Goal: Task Accomplishment & Management: Use online tool/utility

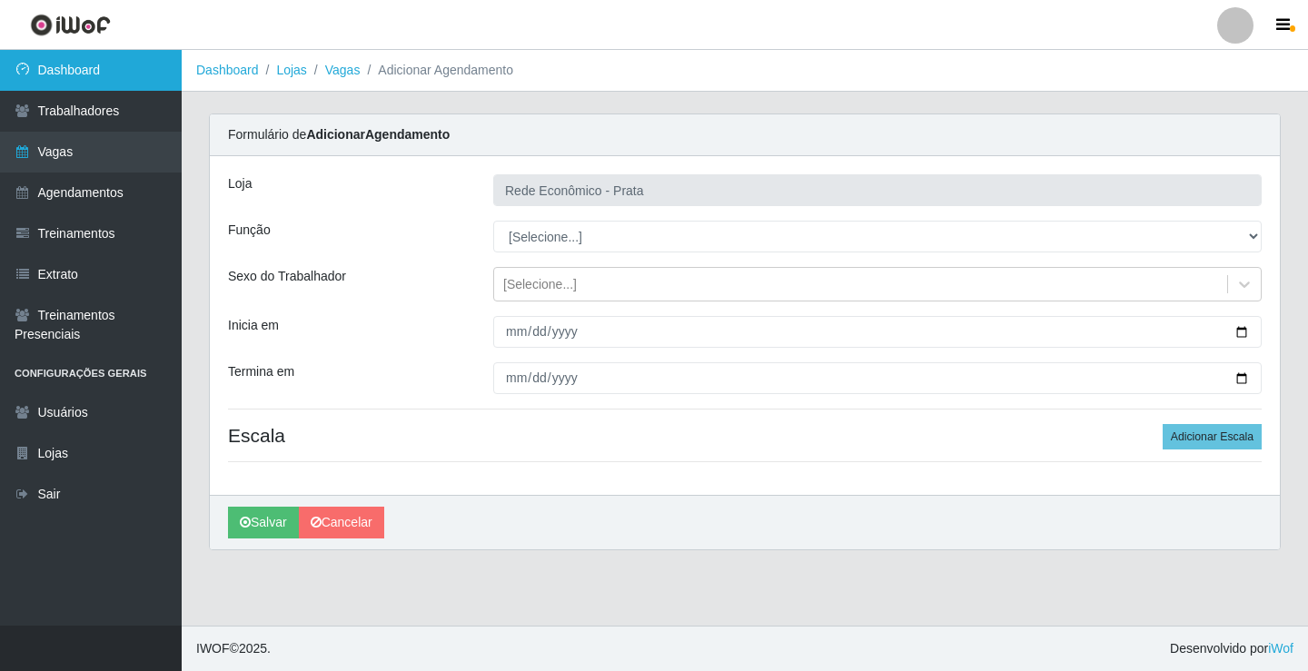
click at [48, 78] on link "Dashboard" at bounding box center [91, 70] width 182 height 41
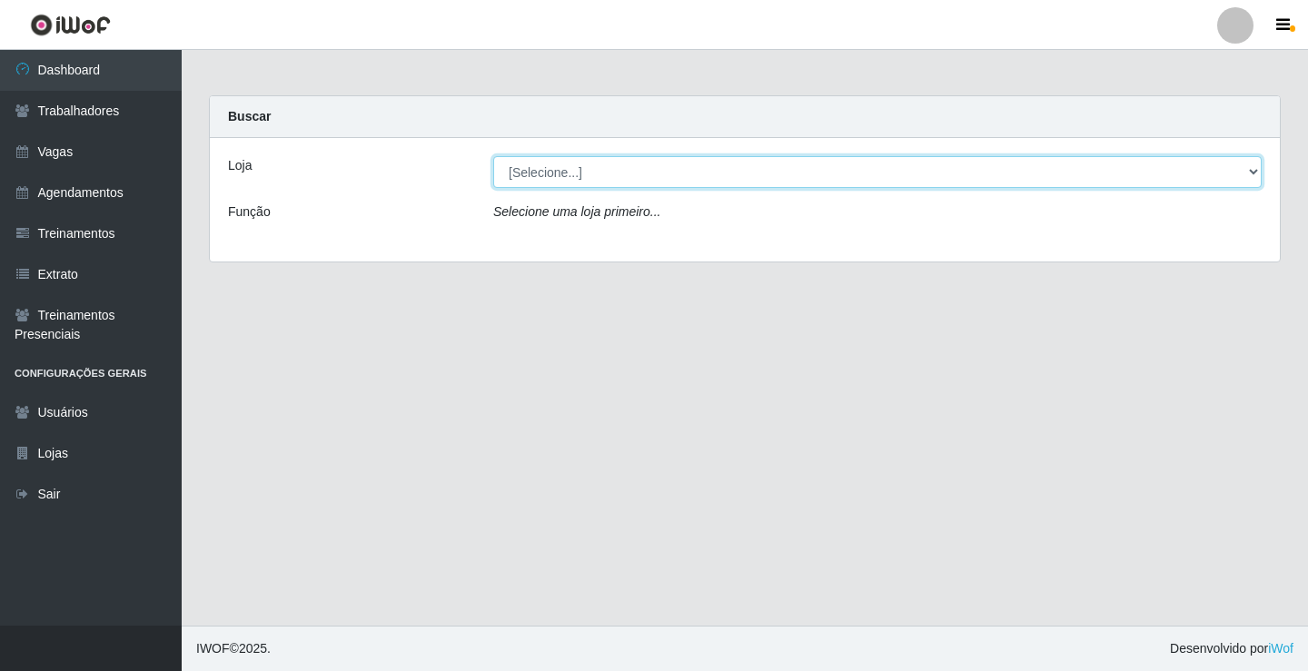
click at [1258, 170] on select "[Selecione...] Rede Econômico - Prata" at bounding box center [877, 172] width 768 height 32
select select "192"
click at [493, 156] on select "[Selecione...] Rede Econômico - Prata" at bounding box center [877, 172] width 768 height 32
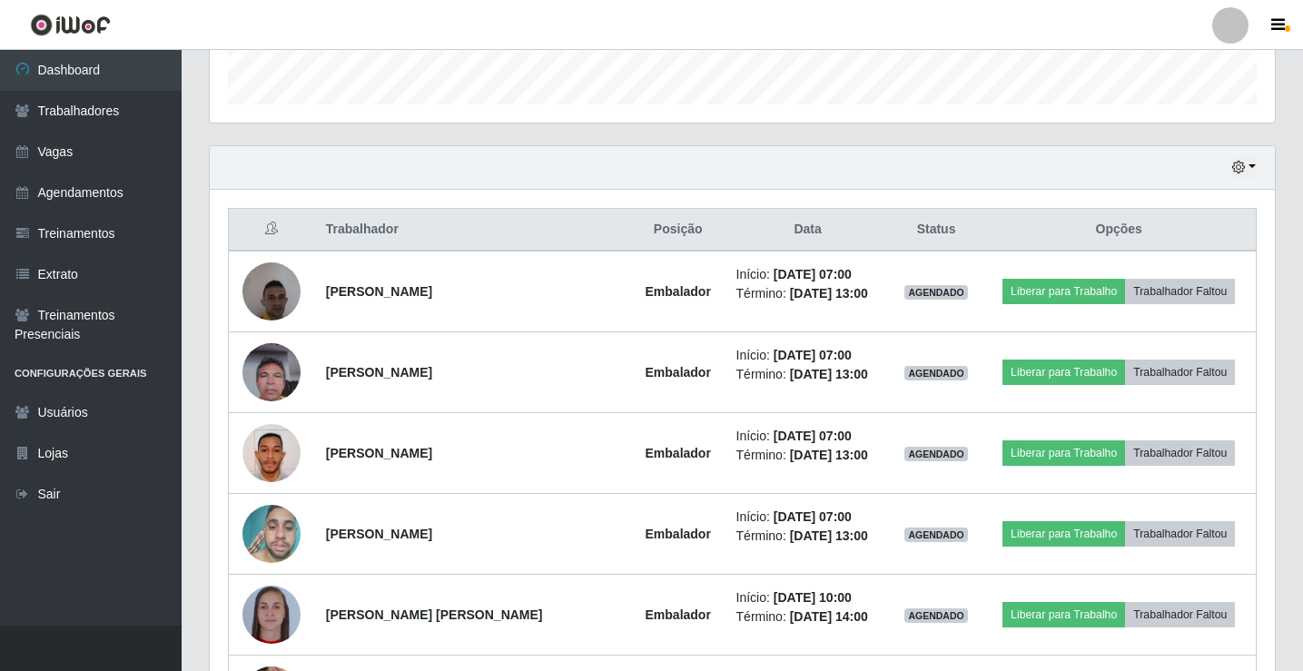
scroll to position [636, 0]
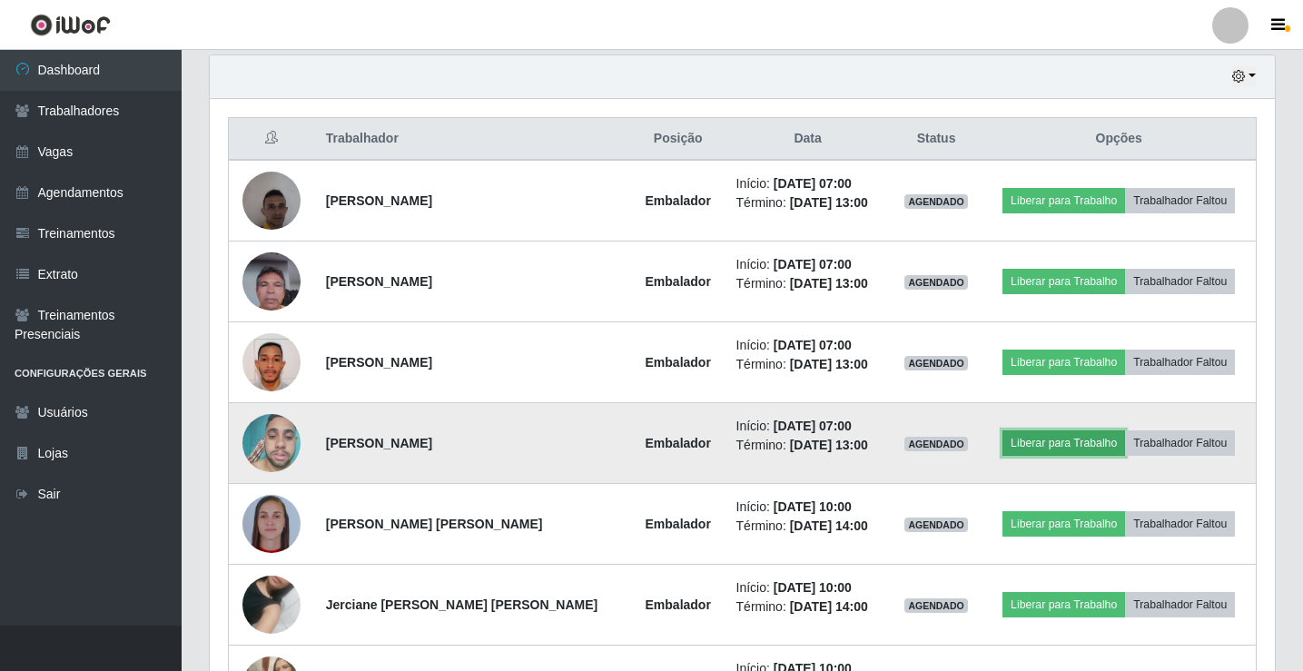
click at [1053, 450] on button "Liberar para Trabalho" at bounding box center [1064, 443] width 123 height 25
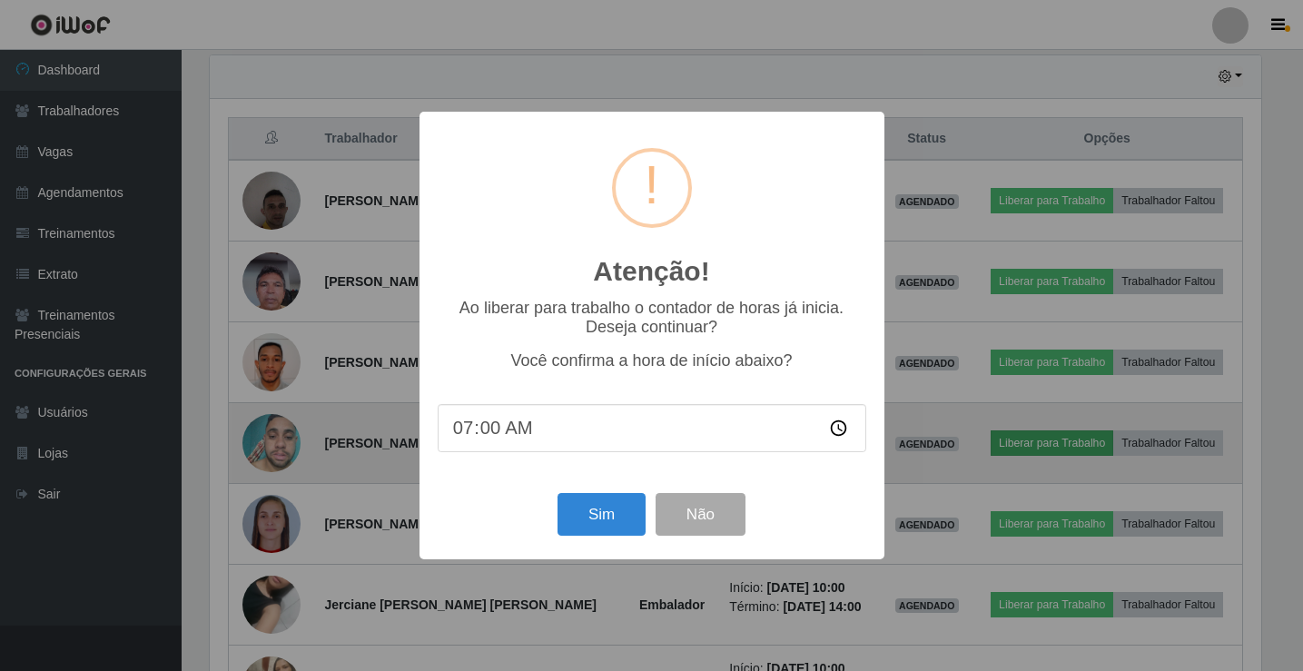
scroll to position [377, 1056]
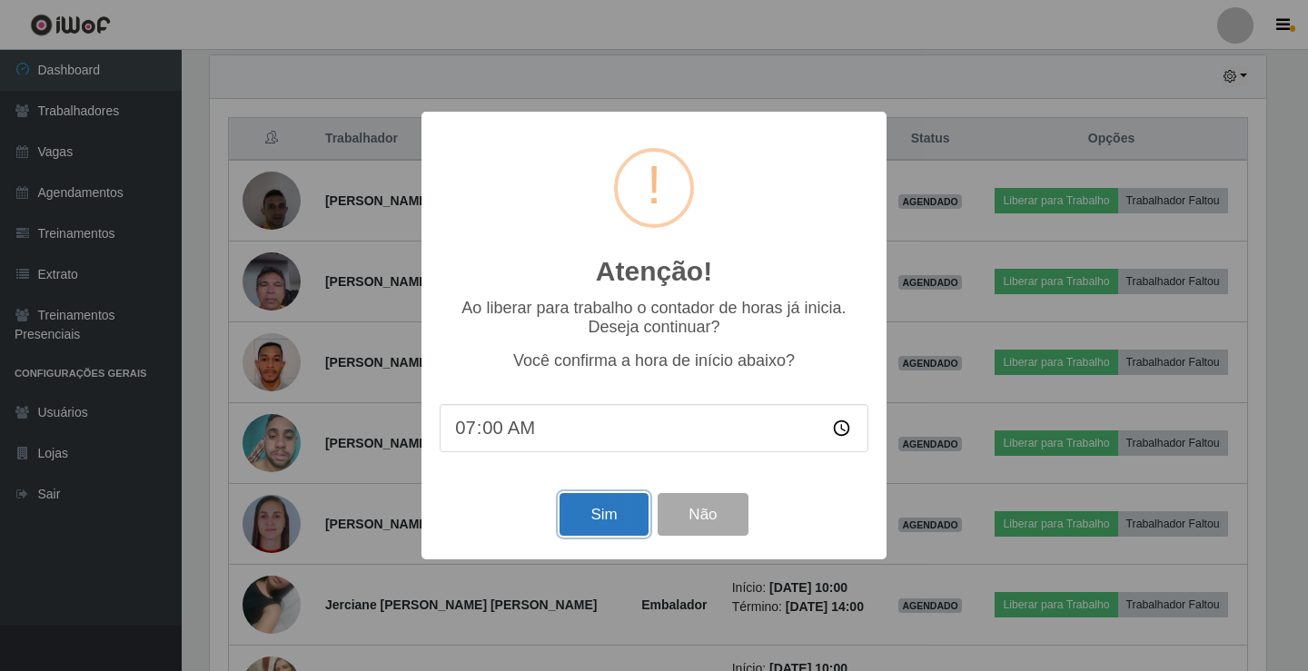
click at [609, 532] on button "Sim" at bounding box center [603, 514] width 88 height 43
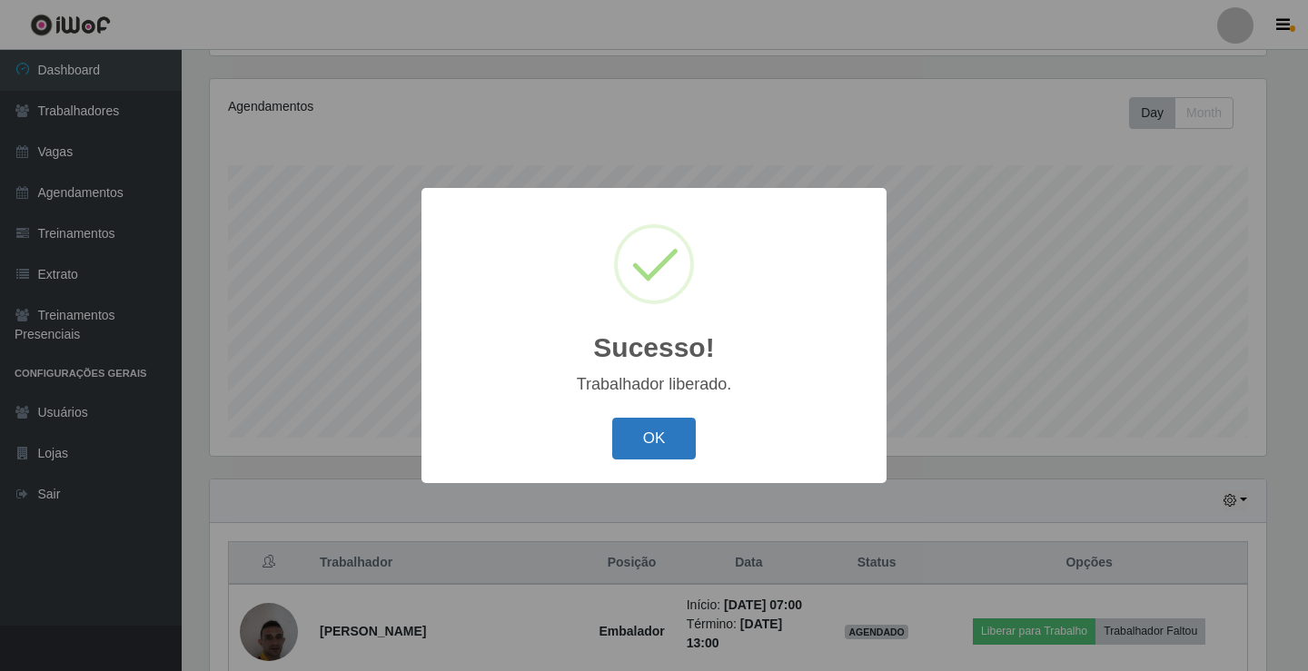
click at [654, 437] on button "OK" at bounding box center [654, 439] width 84 height 43
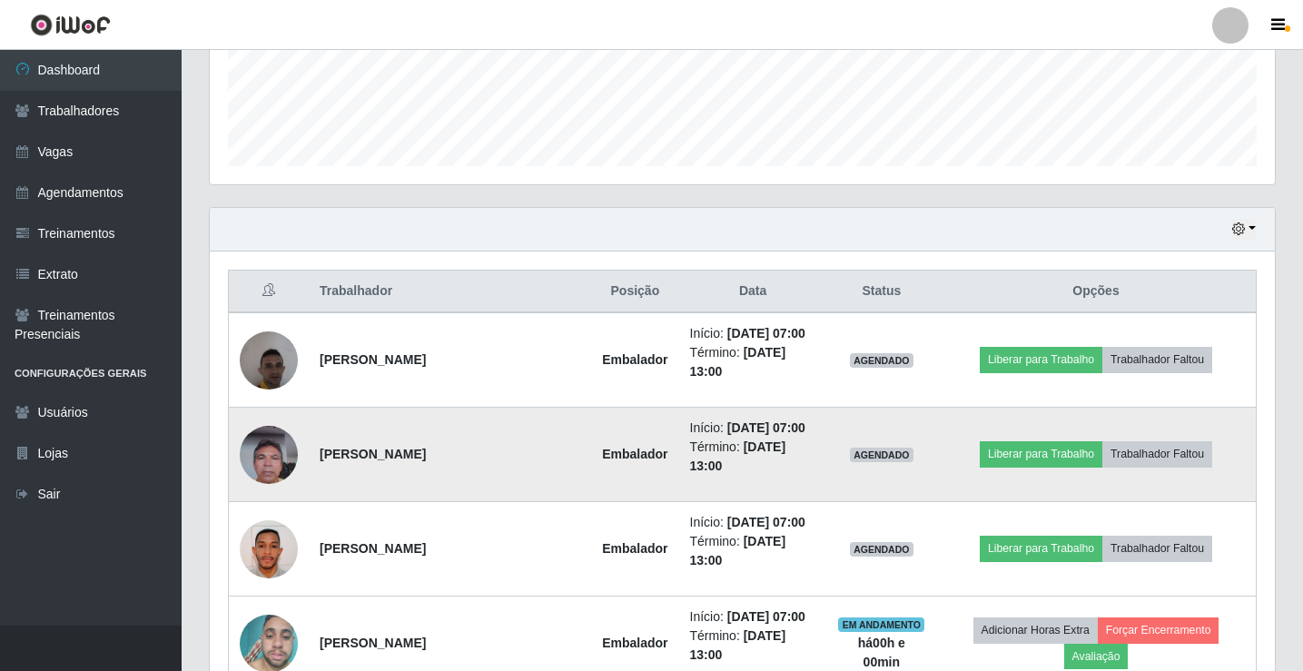
scroll to position [484, 0]
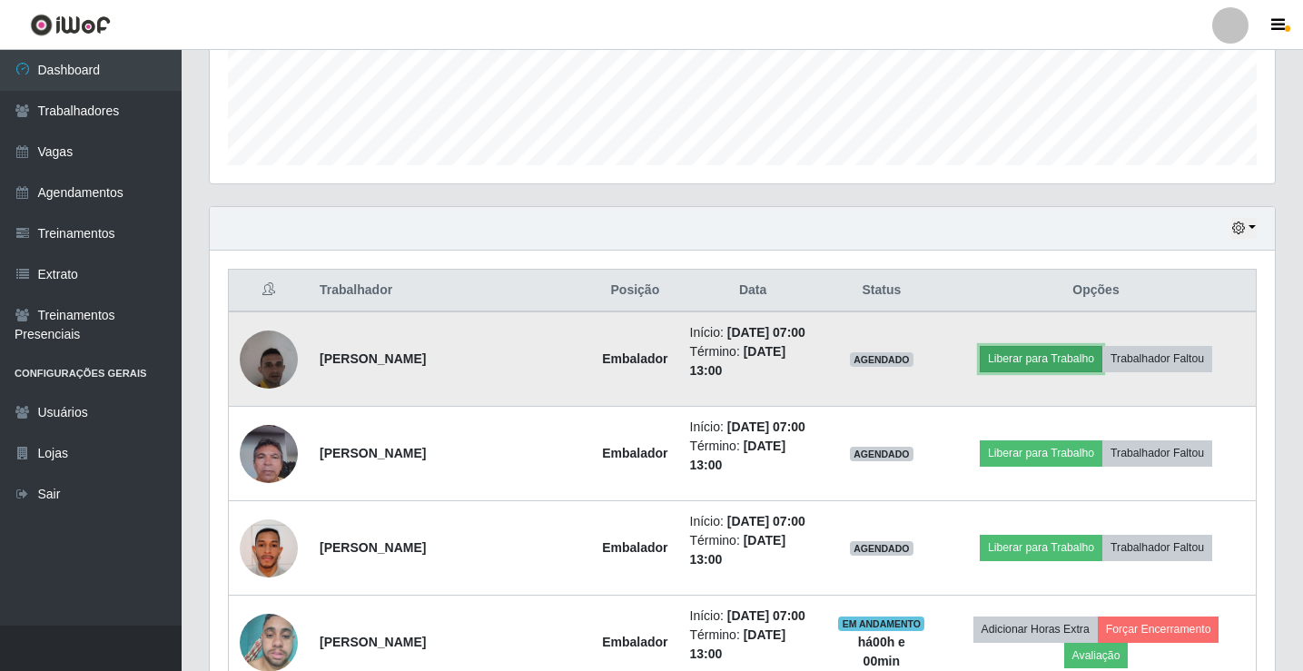
click at [1053, 353] on button "Liberar para Trabalho" at bounding box center [1041, 358] width 123 height 25
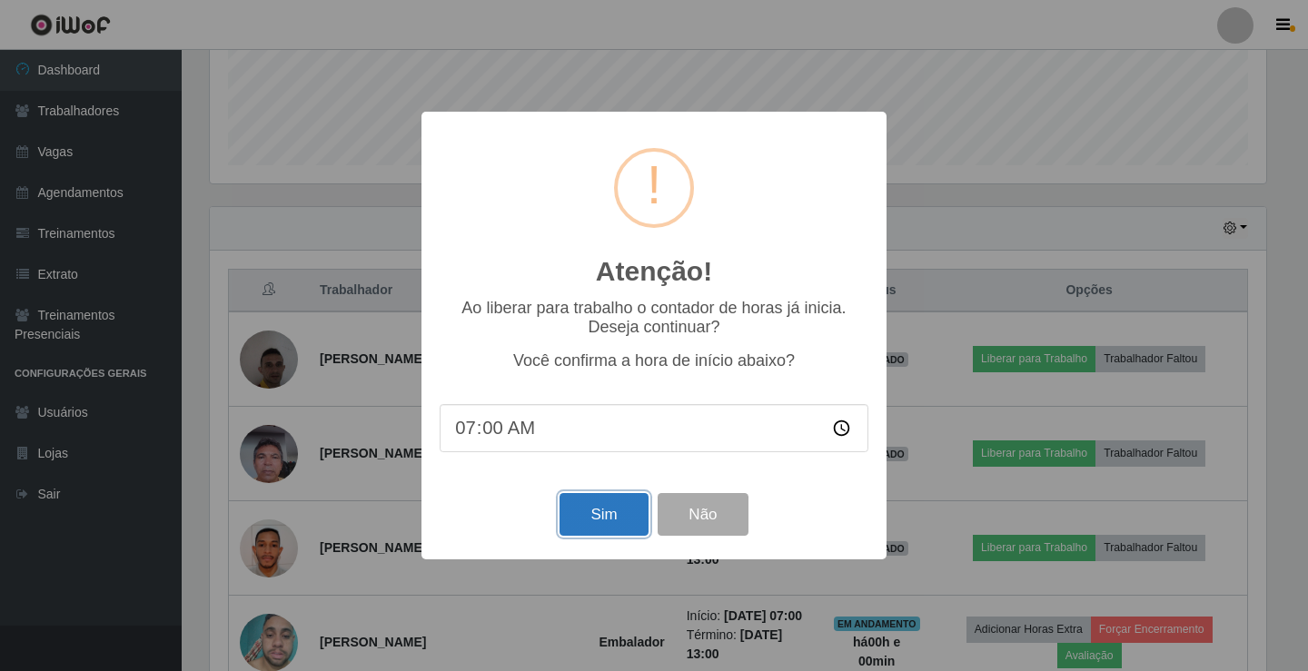
click at [619, 519] on button "Sim" at bounding box center [603, 514] width 88 height 43
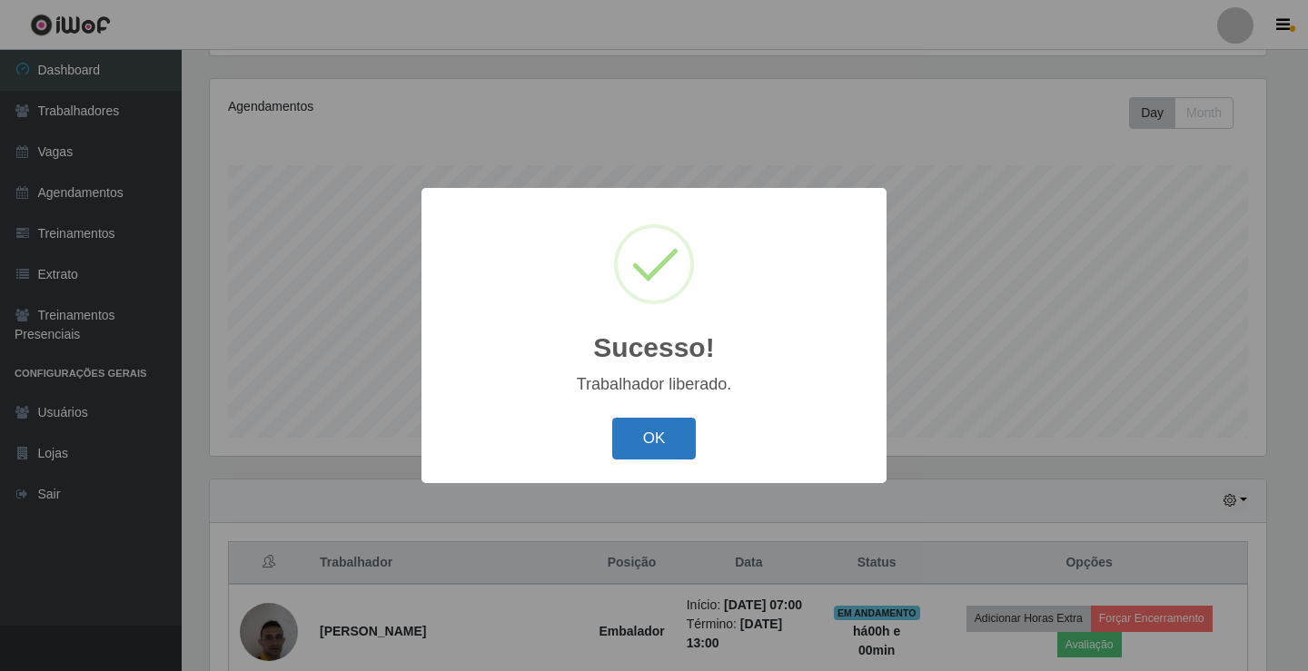
click at [653, 421] on button "OK" at bounding box center [654, 439] width 84 height 43
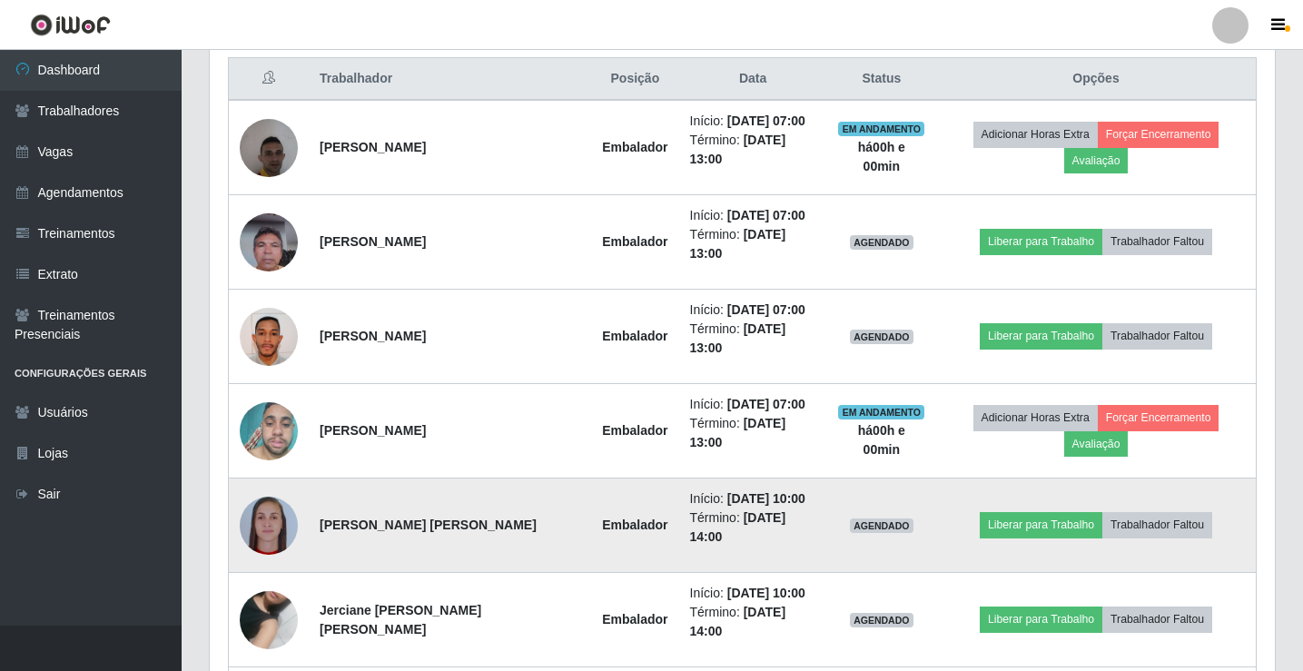
scroll to position [666, 0]
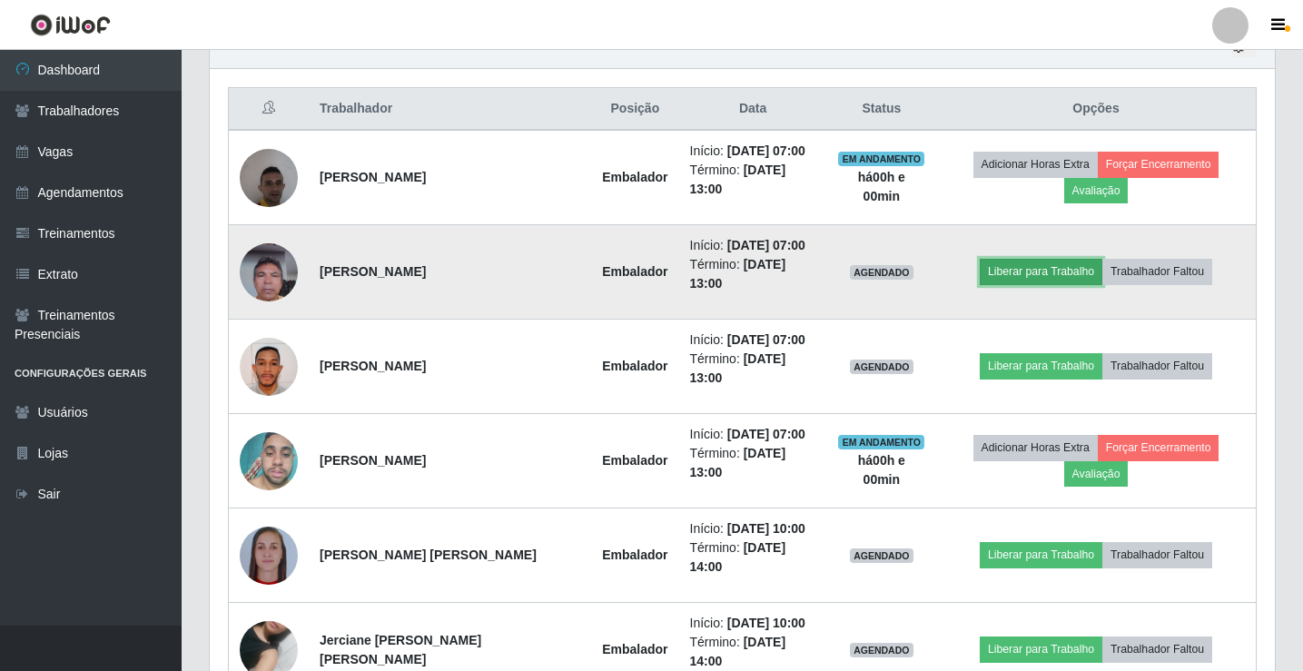
click at [1019, 281] on button "Liberar para Trabalho" at bounding box center [1041, 271] width 123 height 25
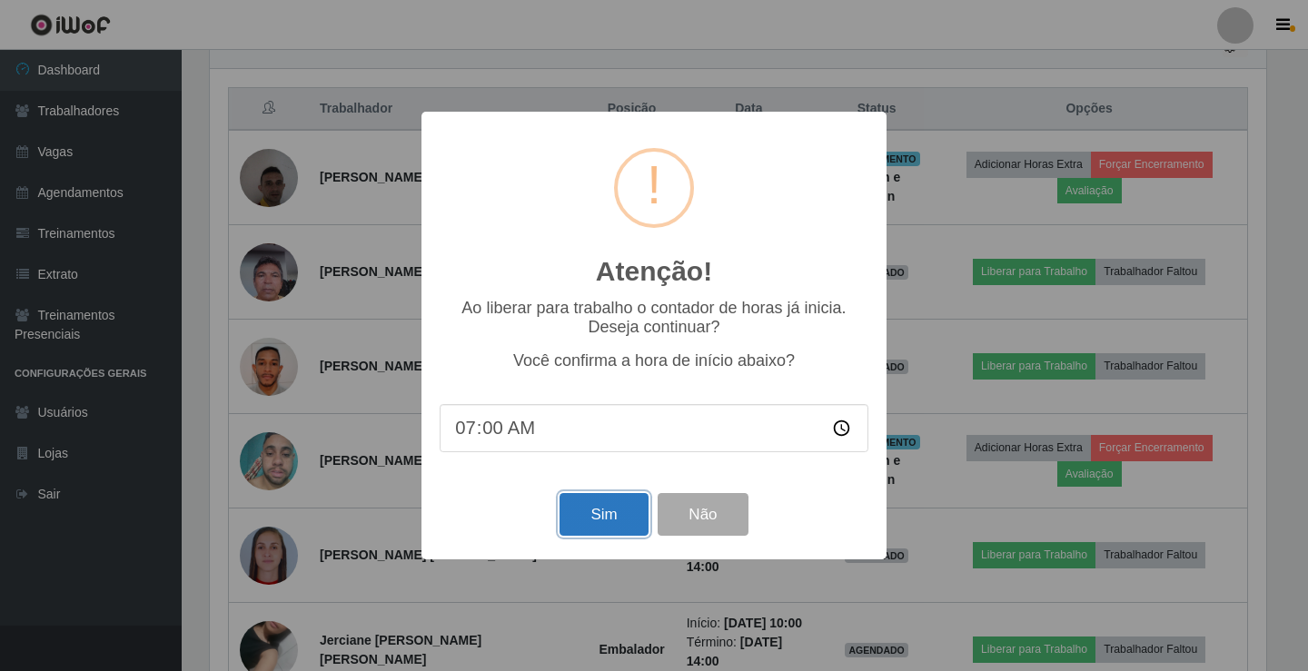
click at [624, 525] on button "Sim" at bounding box center [603, 514] width 88 height 43
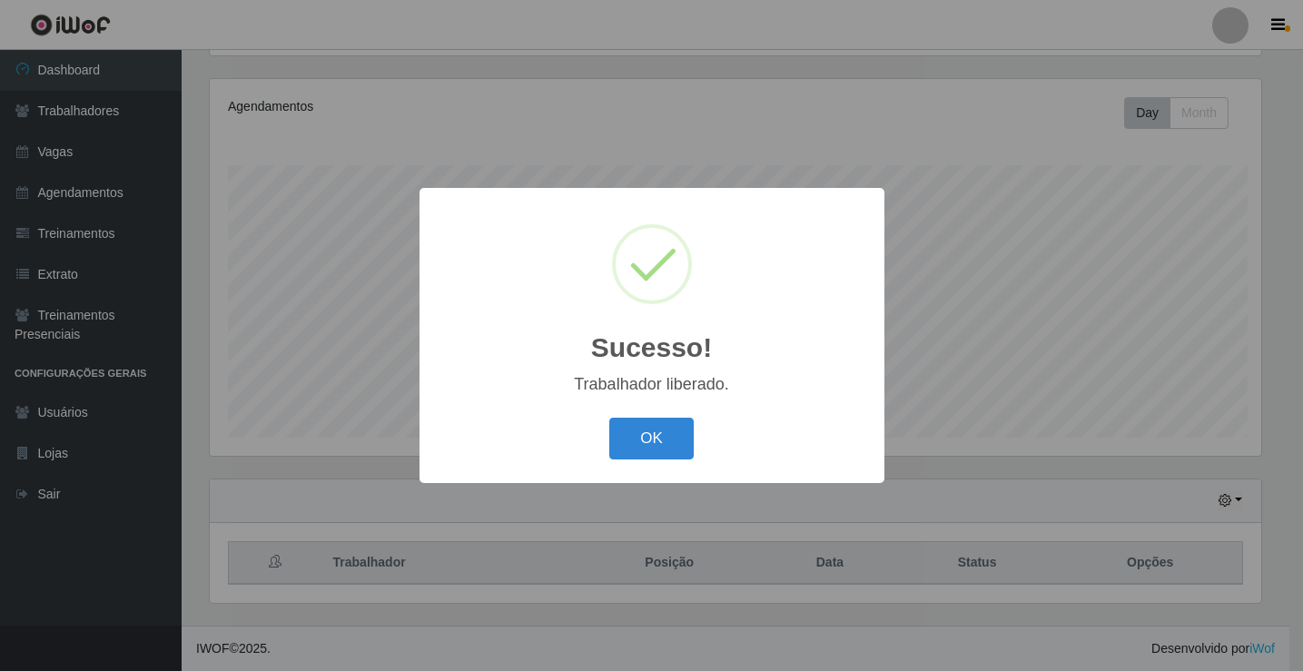
scroll to position [0, 0]
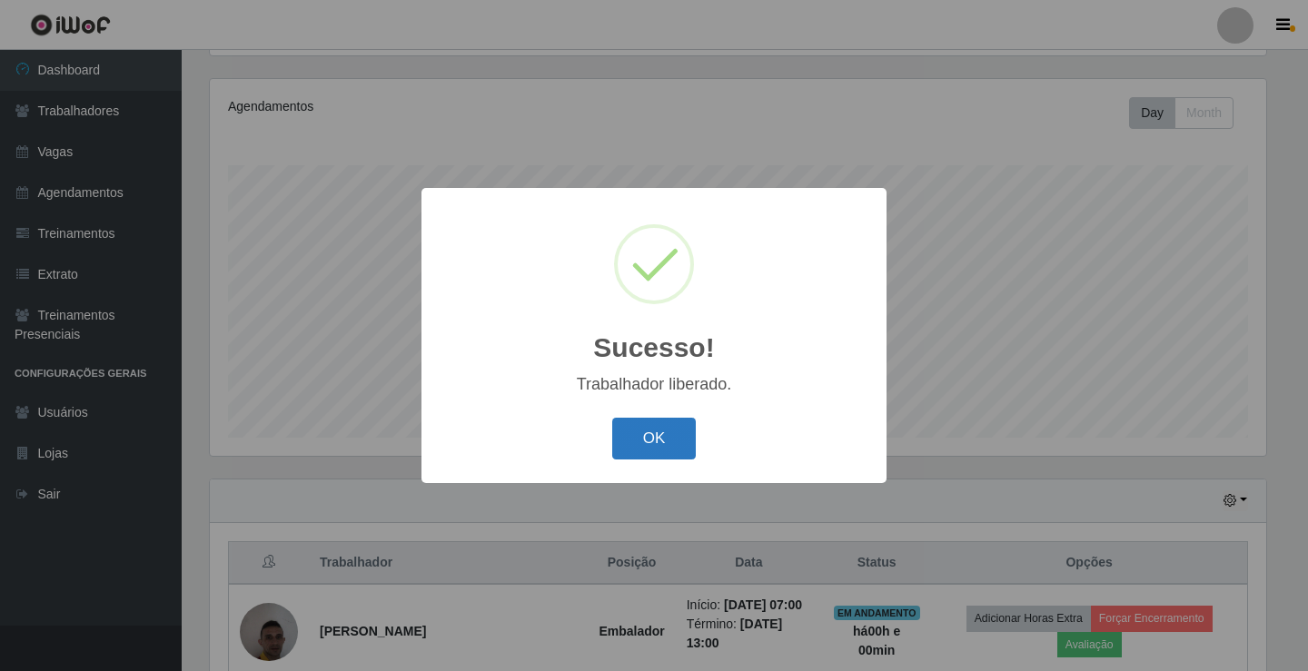
click at [678, 445] on button "OK" at bounding box center [654, 439] width 84 height 43
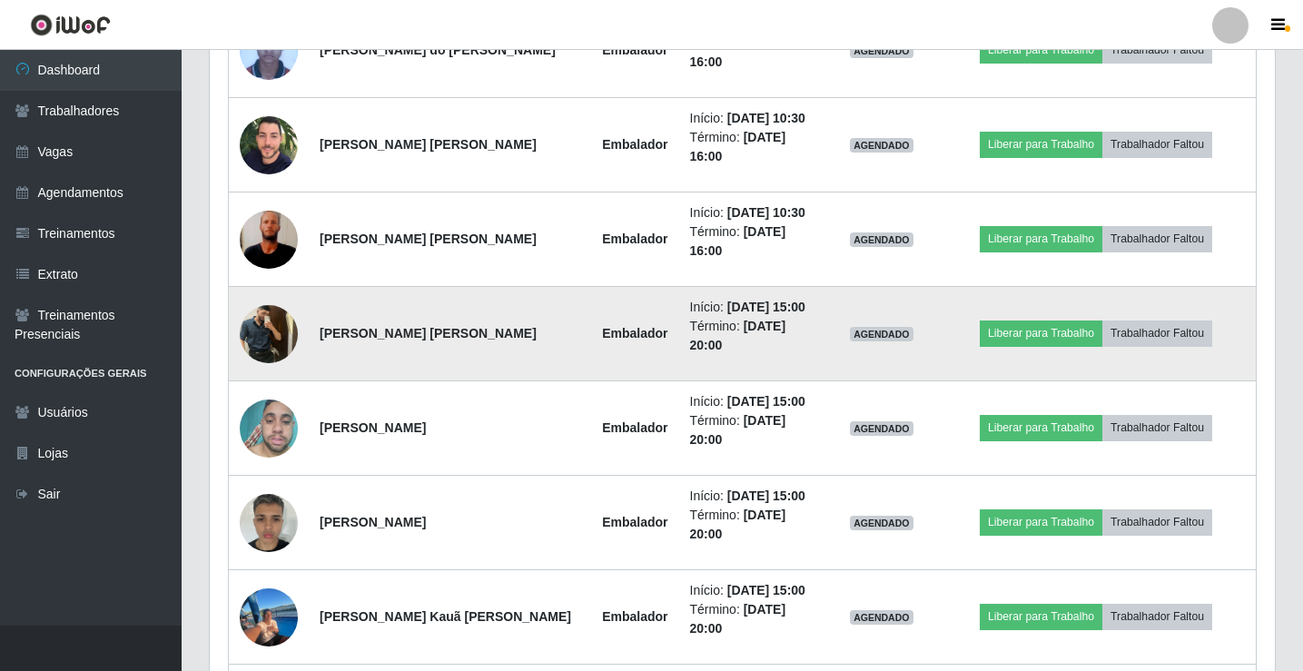
click at [270, 333] on img at bounding box center [269, 333] width 58 height 77
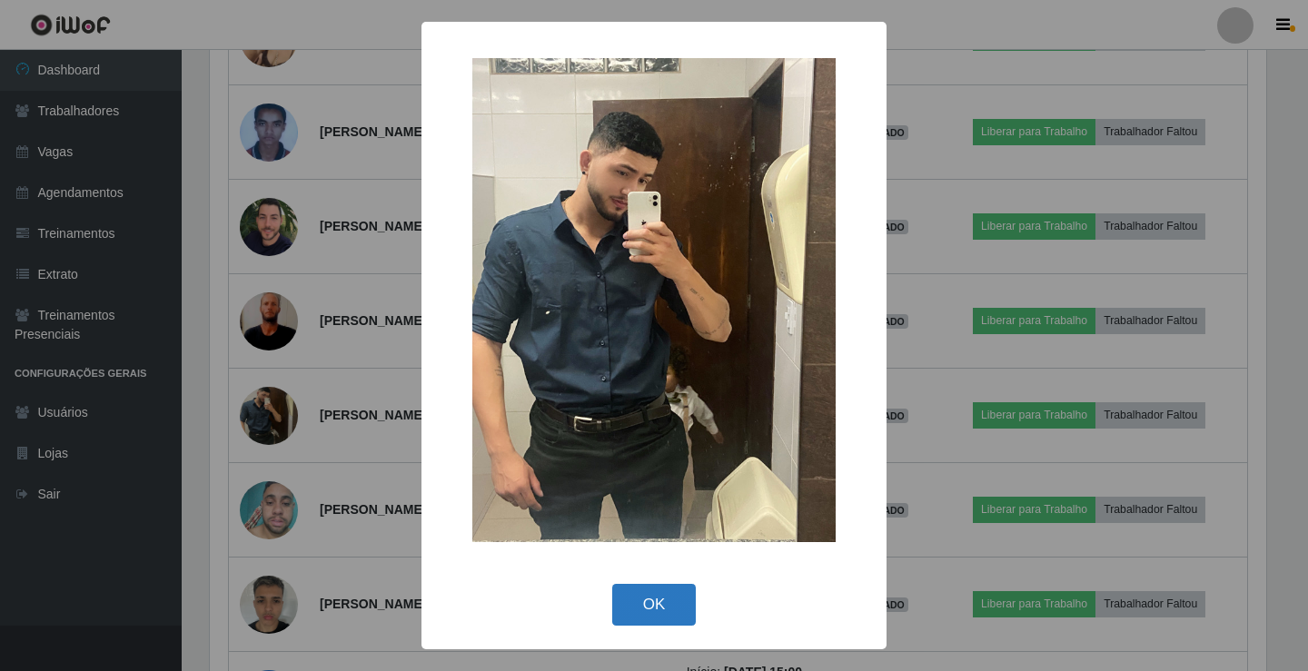
click at [662, 603] on button "OK" at bounding box center [654, 605] width 84 height 43
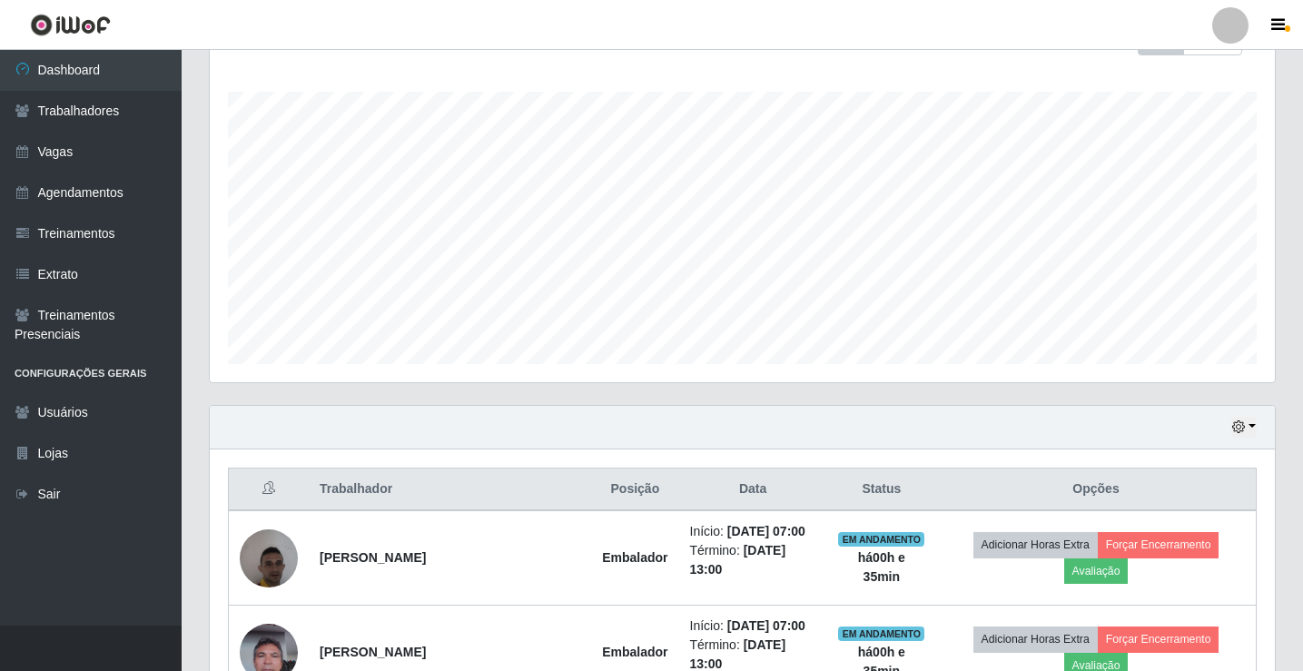
scroll to position [373, 0]
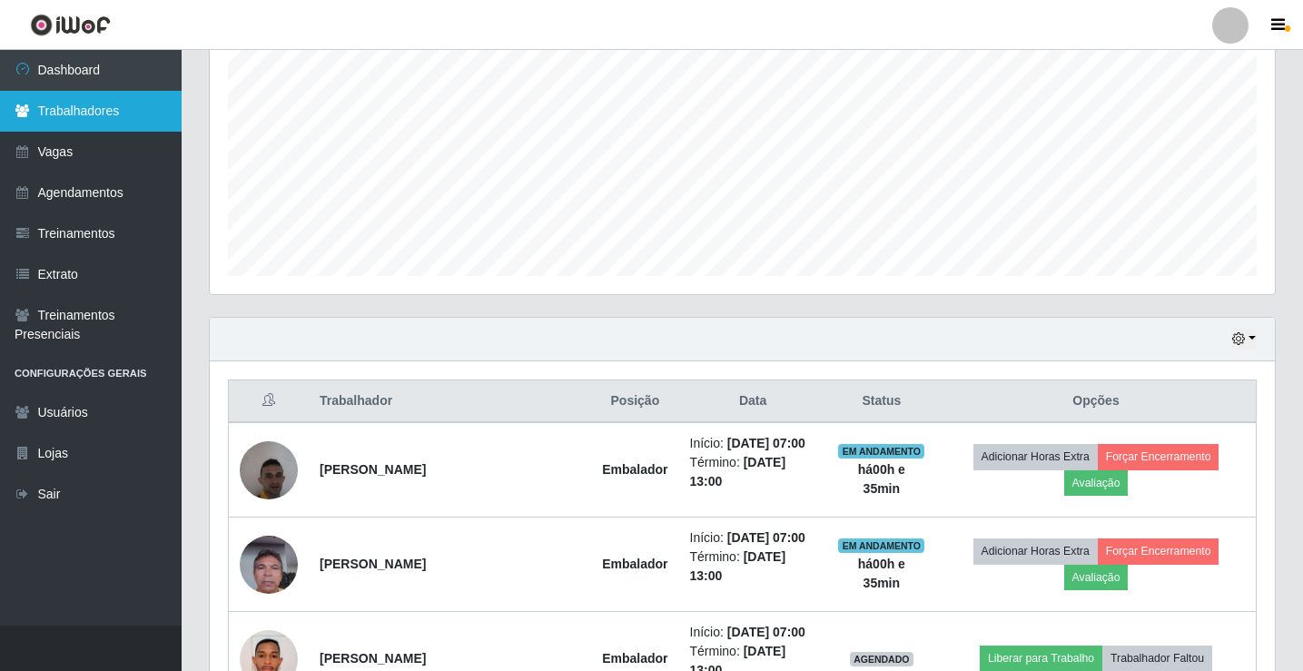
click at [79, 106] on link "Trabalhadores" at bounding box center [91, 111] width 182 height 41
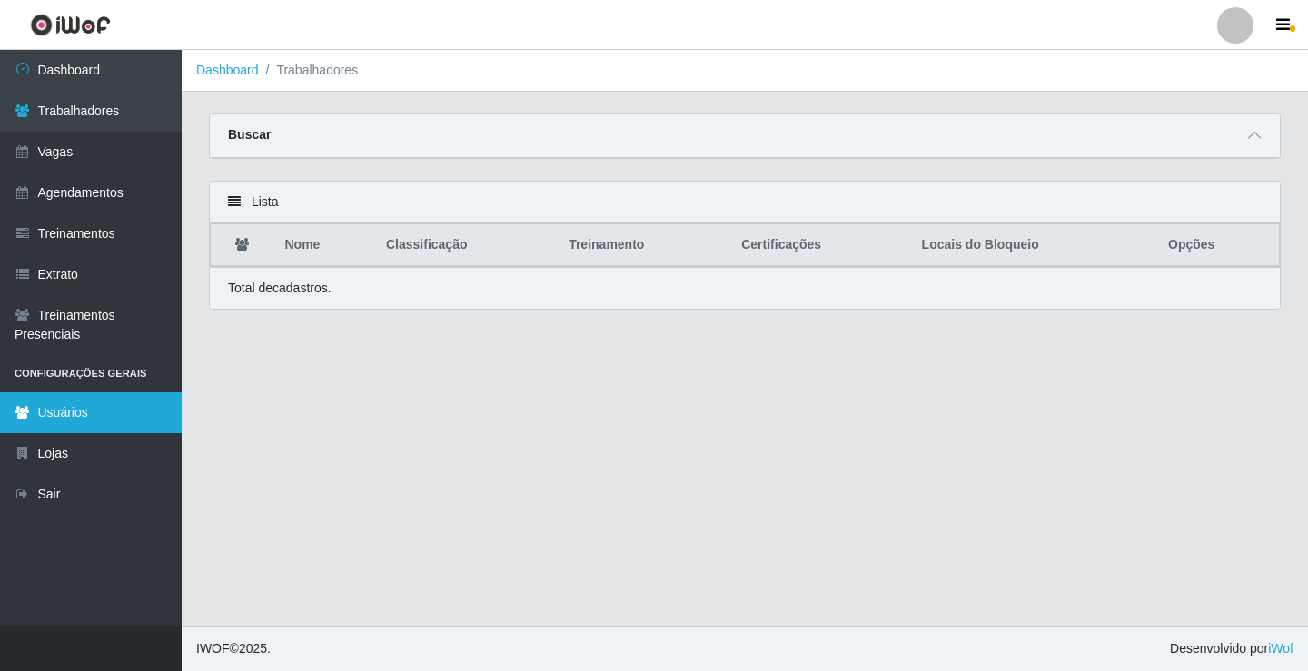
click at [22, 408] on icon at bounding box center [23, 412] width 16 height 13
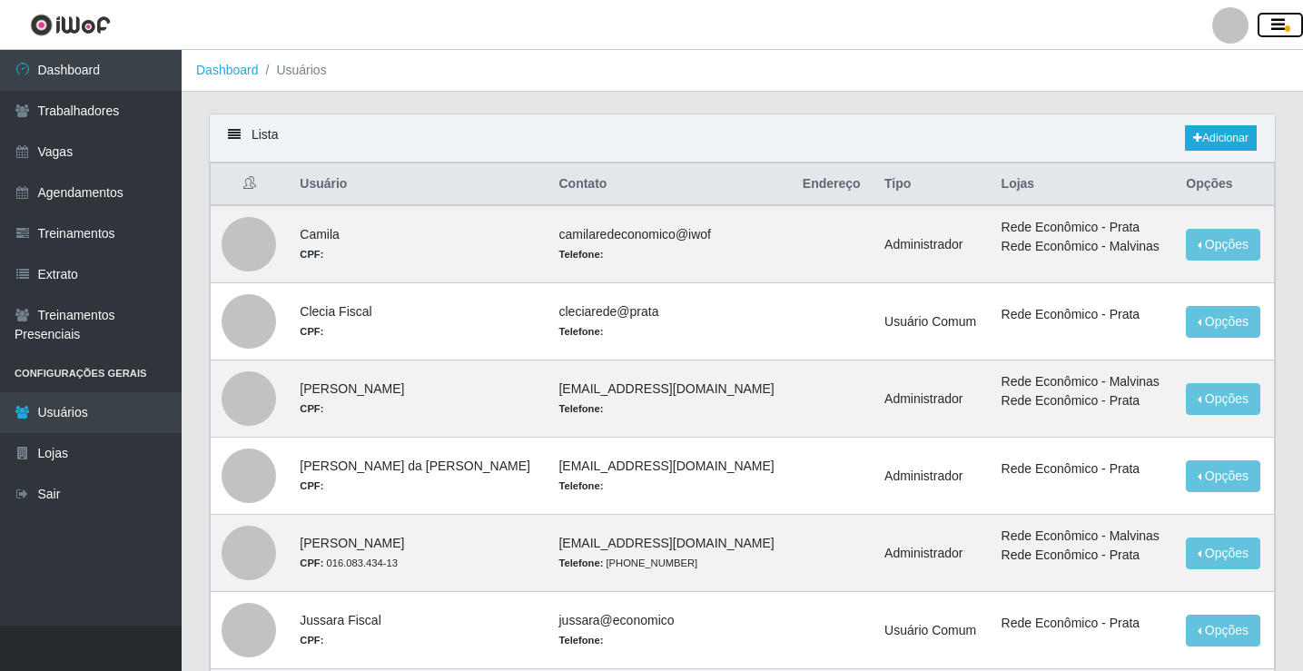
click at [1284, 27] on icon "button" at bounding box center [1279, 25] width 14 height 16
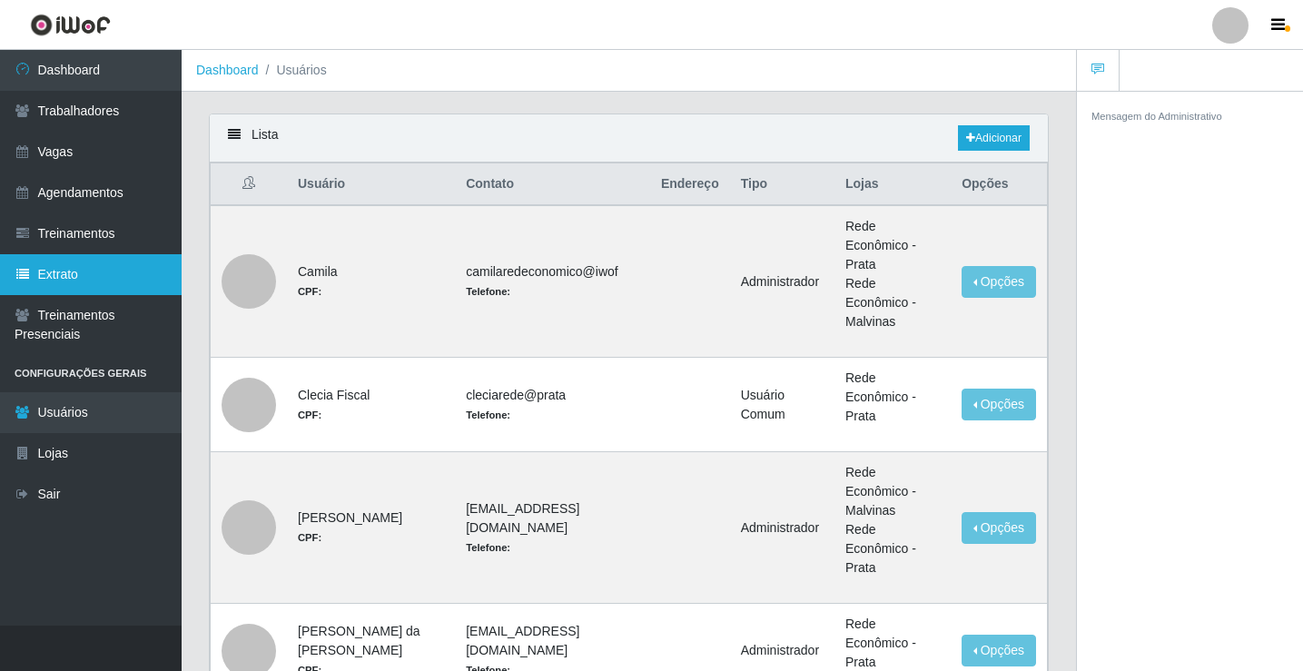
click at [73, 280] on link "Extrato" at bounding box center [91, 274] width 182 height 41
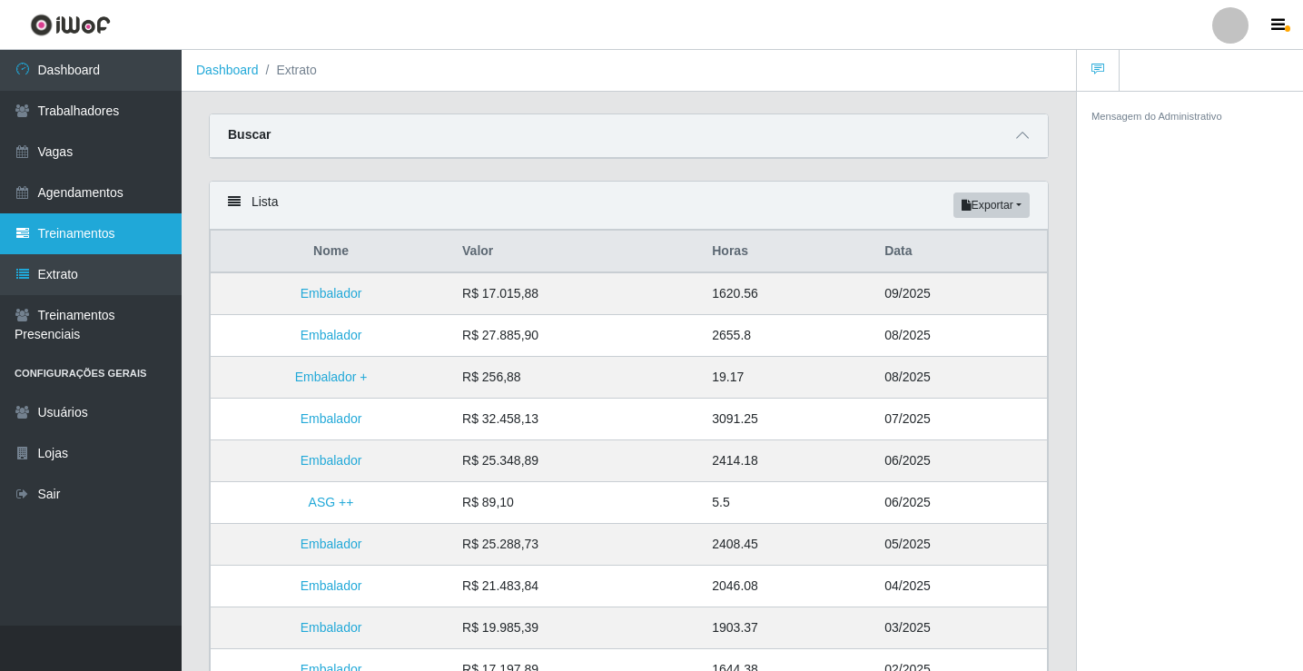
click at [67, 234] on link "Treinamentos" at bounding box center [91, 233] width 182 height 41
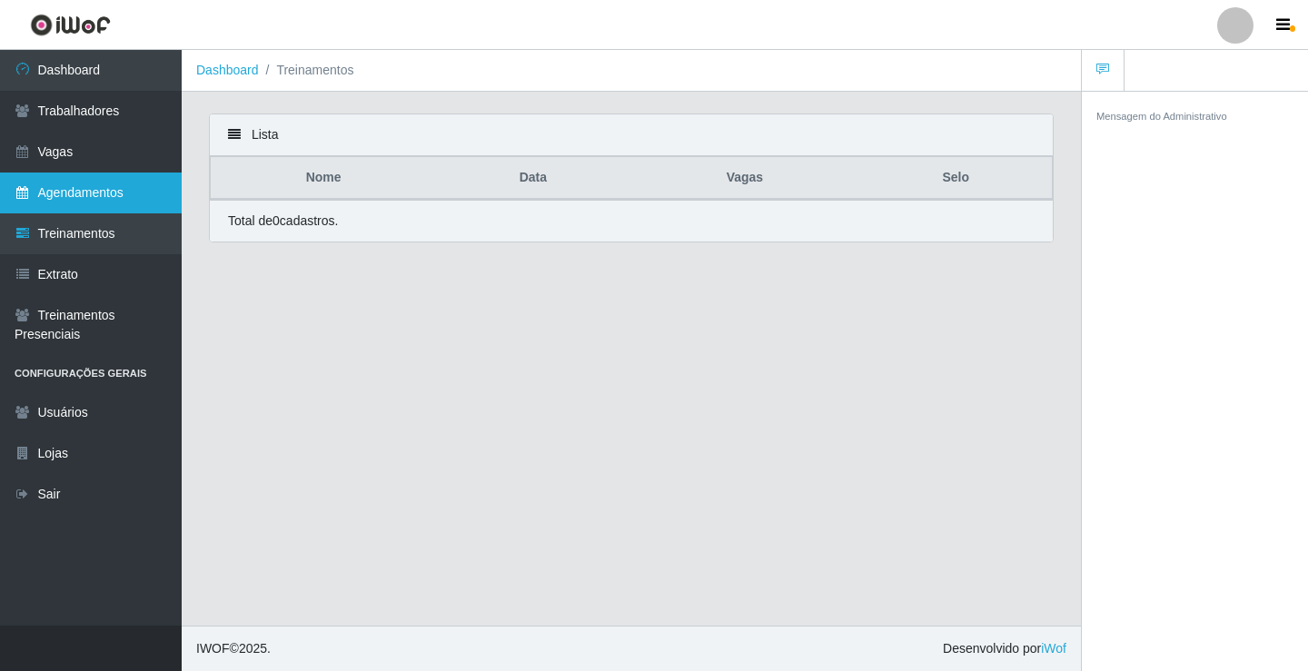
click at [71, 200] on link "Agendamentos" at bounding box center [91, 193] width 182 height 41
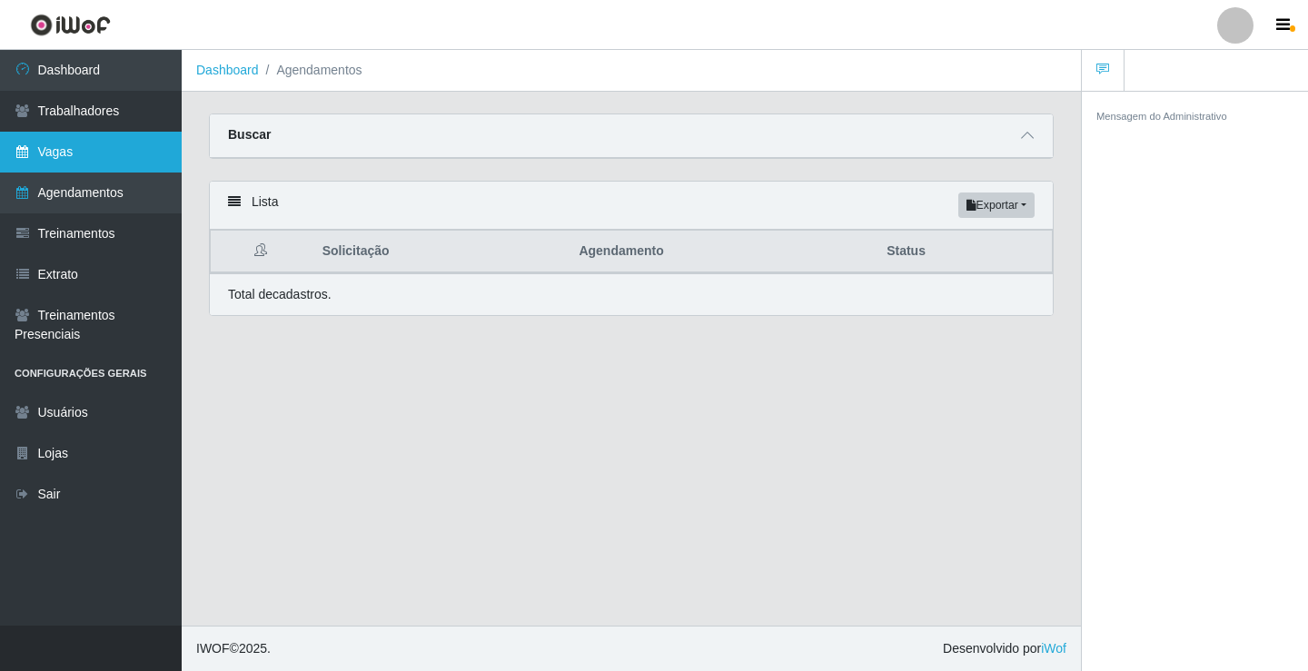
click at [81, 149] on link "Vagas" at bounding box center [91, 152] width 182 height 41
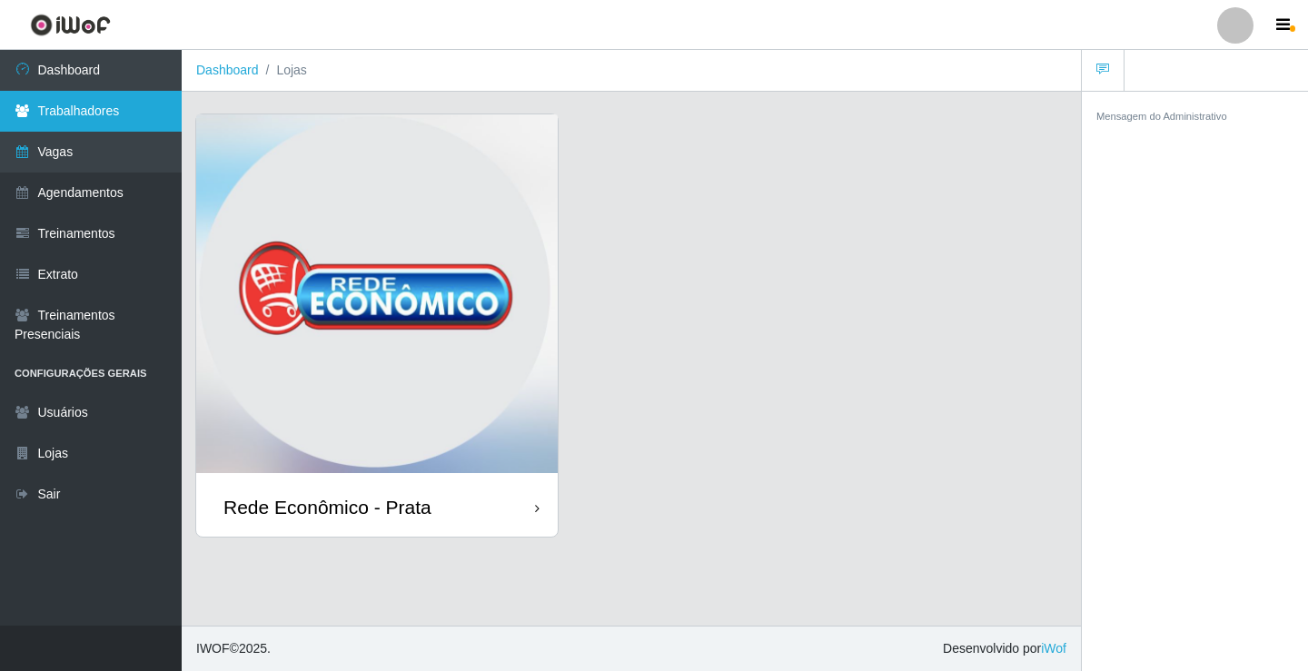
click at [36, 102] on link "Trabalhadores" at bounding box center [91, 111] width 182 height 41
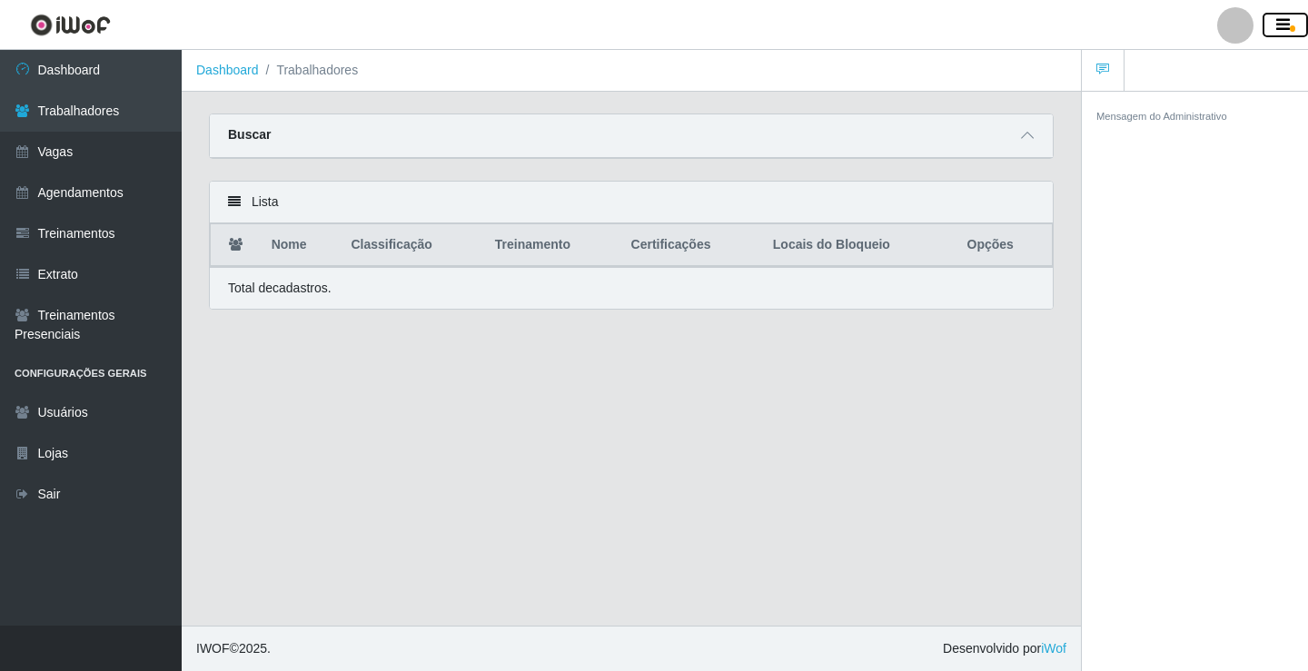
click at [1281, 23] on icon "button" at bounding box center [1283, 25] width 14 height 16
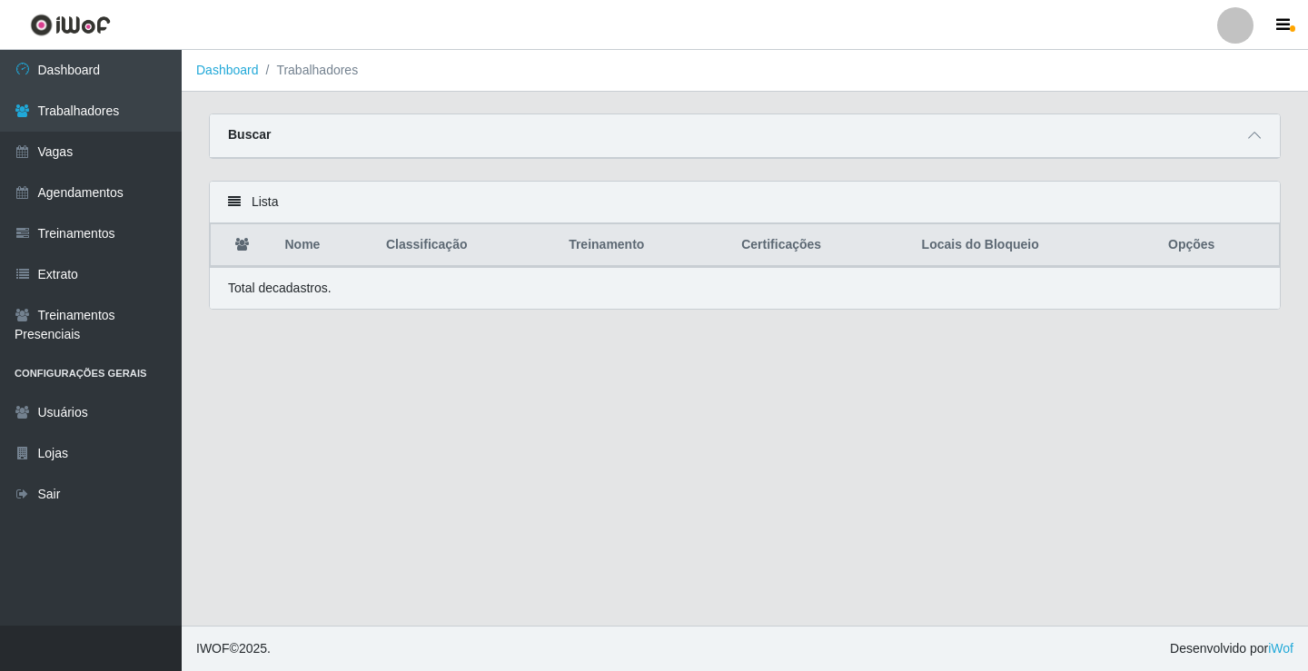
click at [993, 249] on th "Locais do Bloqueio" at bounding box center [1034, 245] width 246 height 43
click at [1252, 130] on span at bounding box center [1254, 135] width 22 height 21
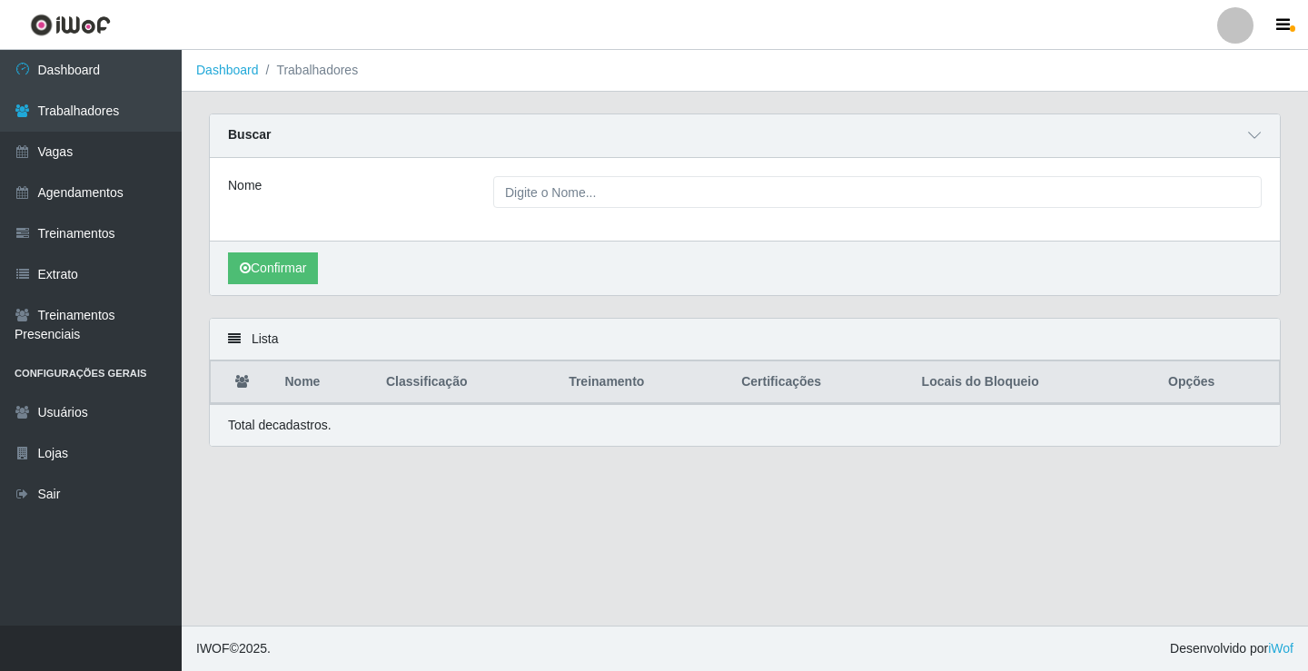
click at [303, 70] on li "Trabalhadores" at bounding box center [309, 70] width 100 height 19
click at [235, 74] on link "Dashboard" at bounding box center [227, 70] width 63 height 15
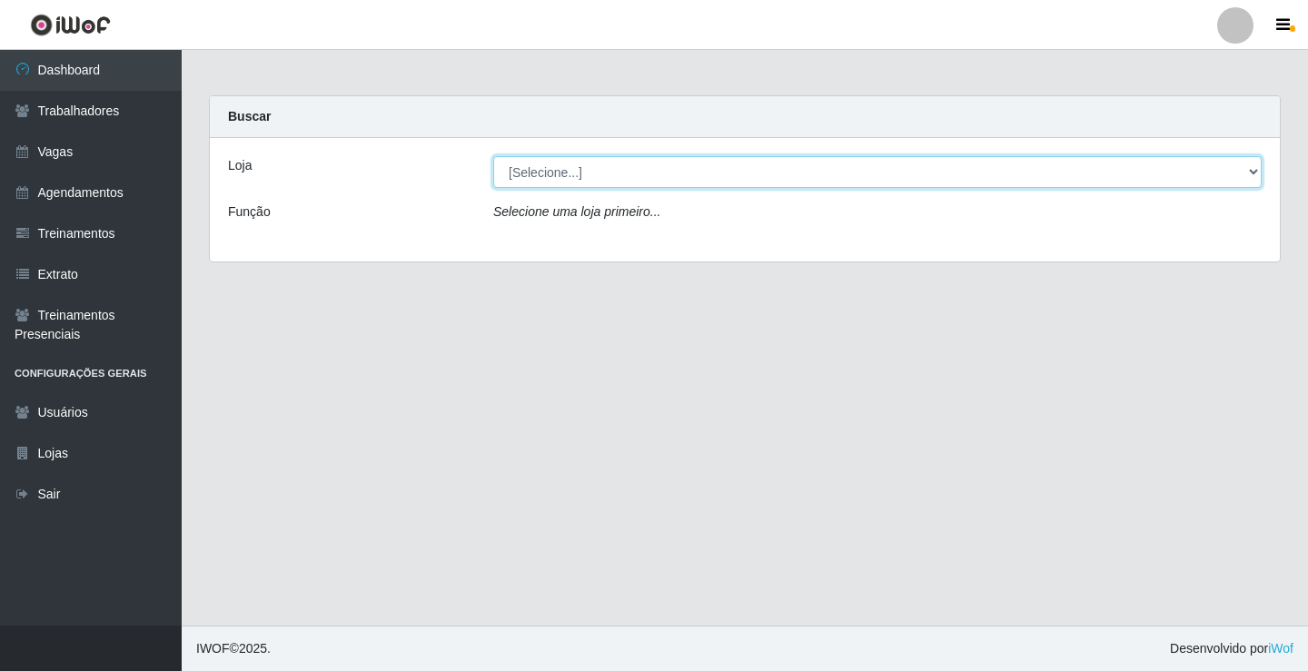
click at [1253, 171] on select "[Selecione...] Rede Econômico - Prata" at bounding box center [877, 172] width 768 height 32
select select "192"
click at [493, 156] on select "[Selecione...] Rede Econômico - Prata" at bounding box center [877, 172] width 768 height 32
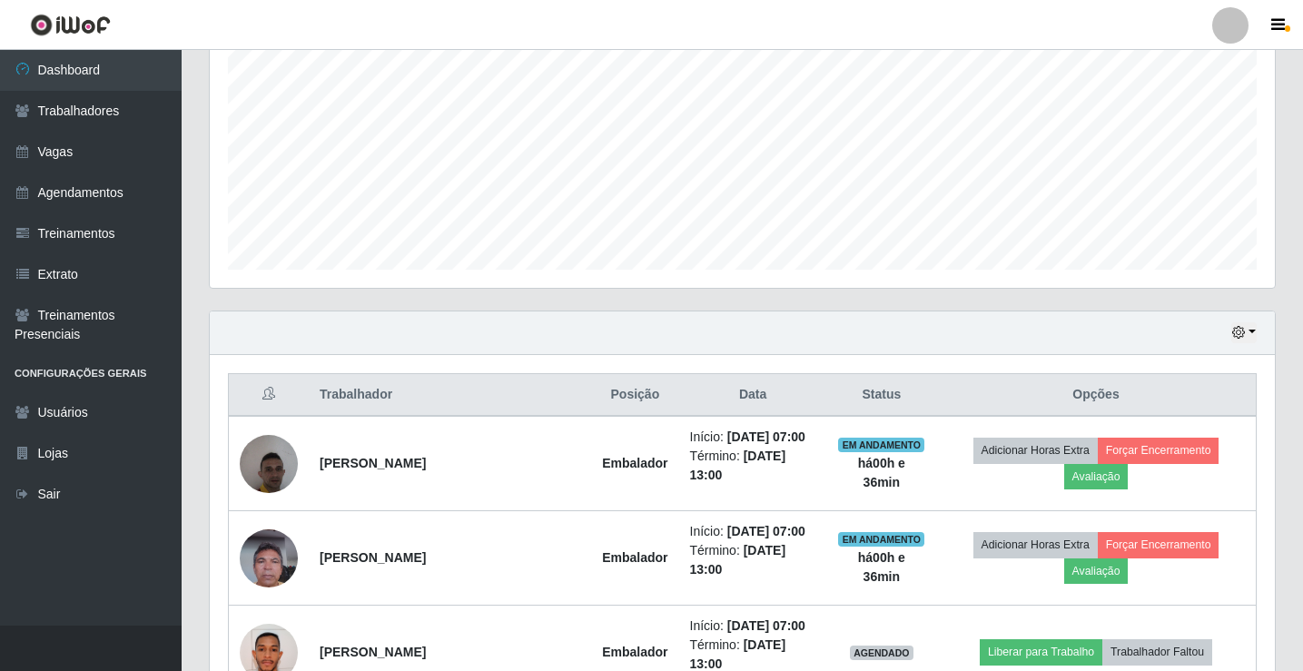
scroll to position [545, 0]
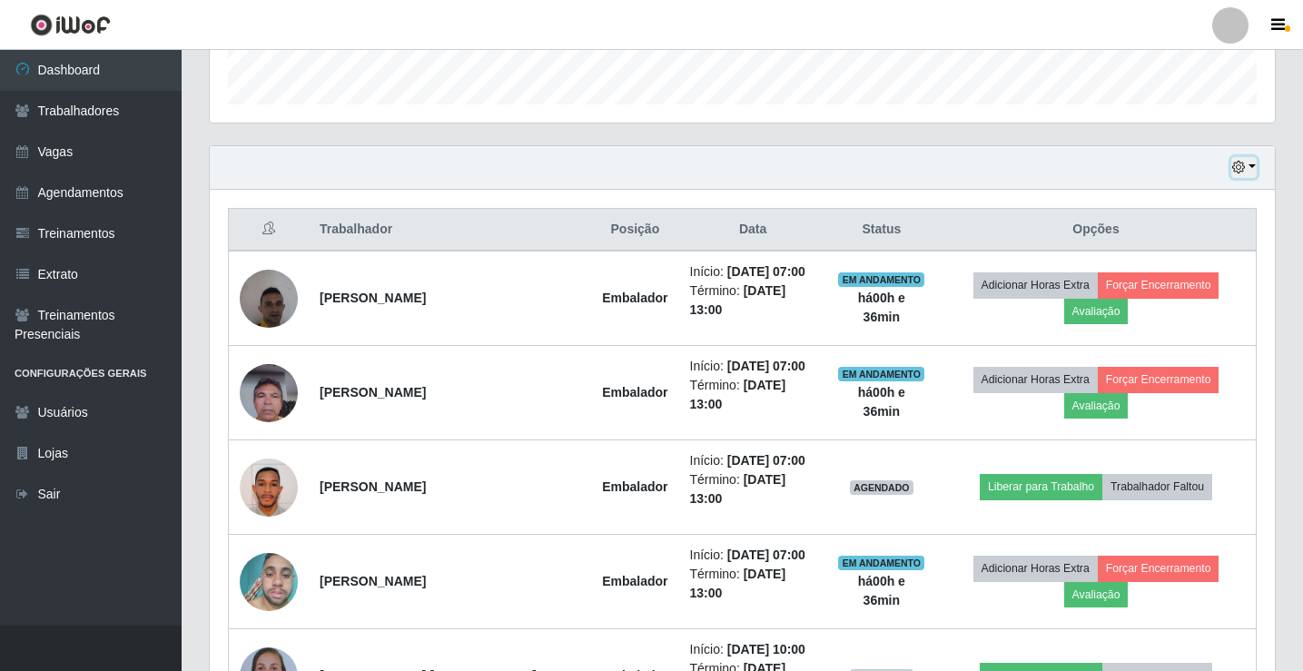
click at [1254, 168] on button "button" at bounding box center [1244, 167] width 25 height 21
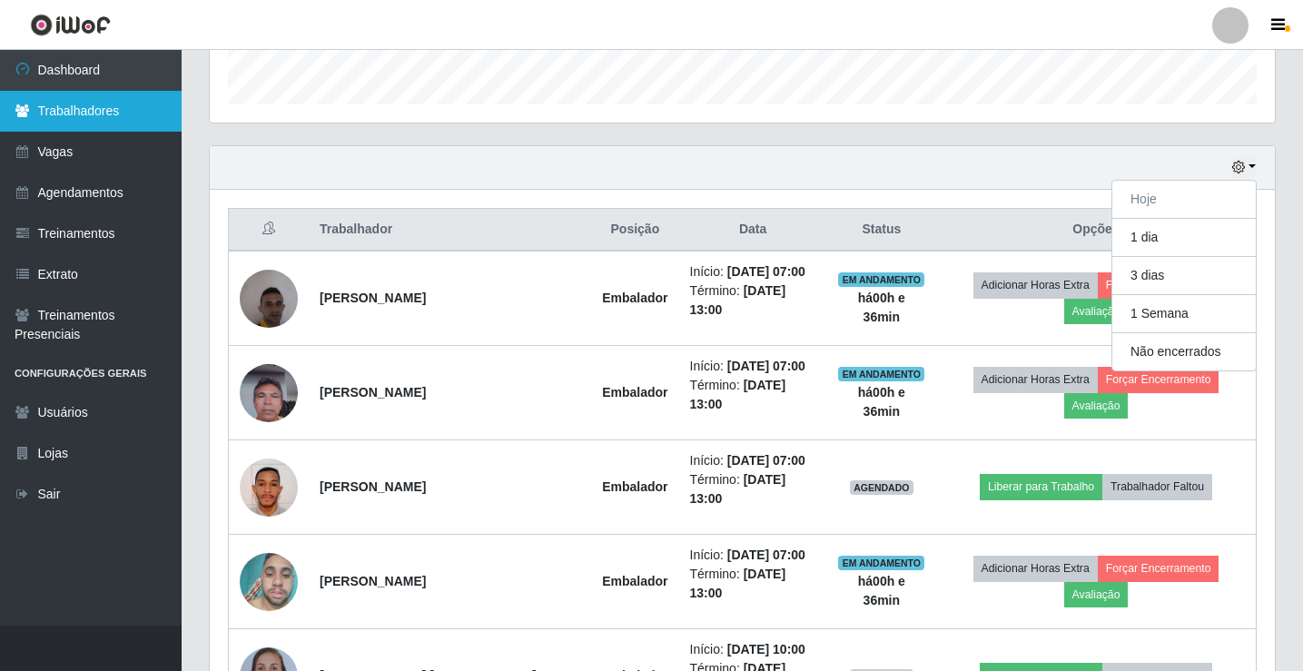
click at [54, 99] on link "Trabalhadores" at bounding box center [91, 111] width 182 height 41
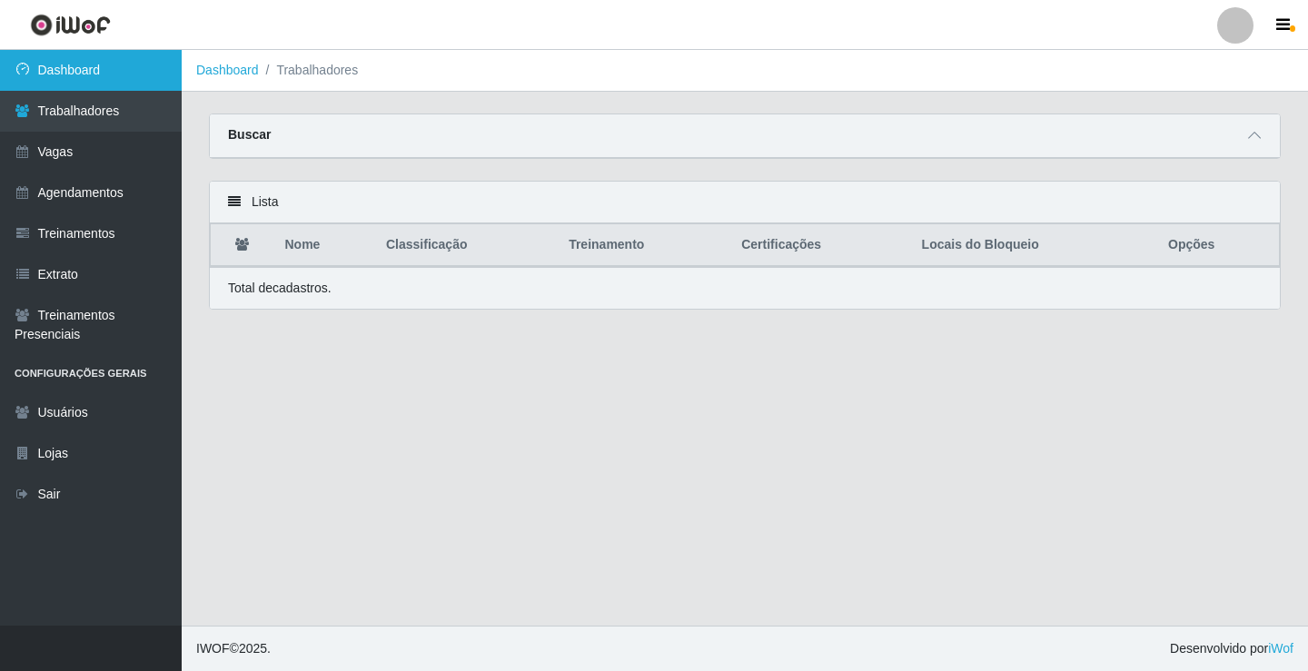
click at [74, 64] on link "Dashboard" at bounding box center [91, 70] width 182 height 41
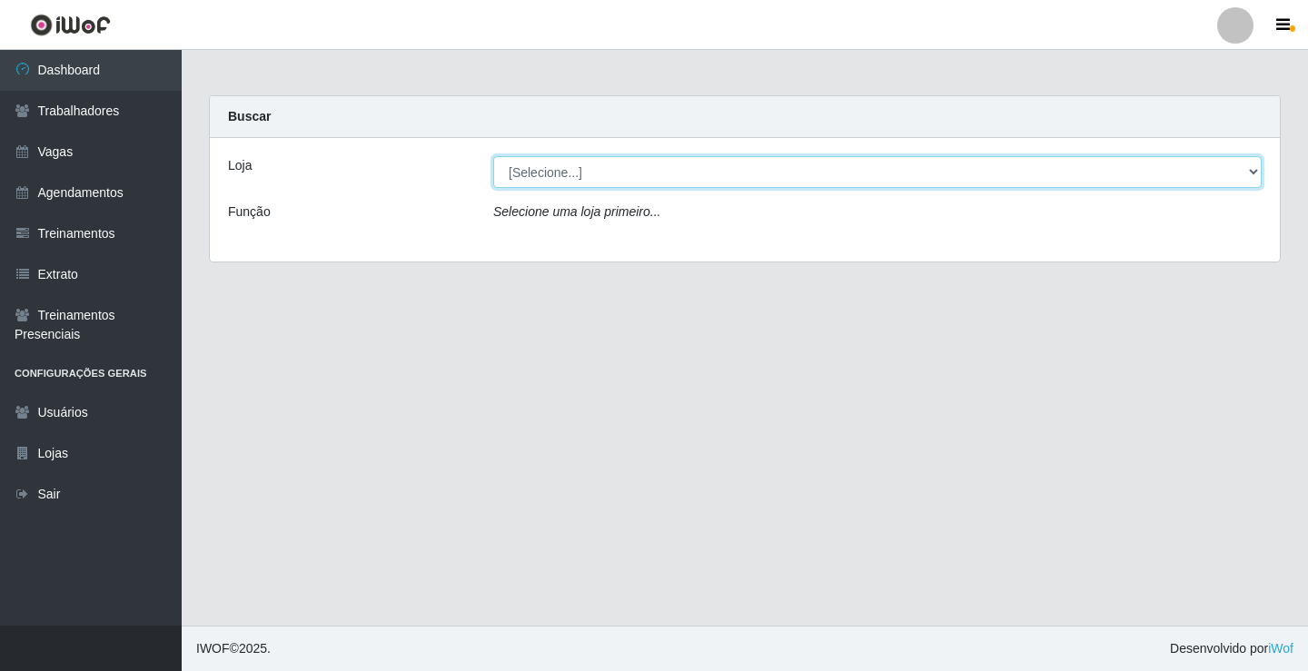
click at [1249, 178] on select "[Selecione...] Rede Econômico - Prata" at bounding box center [877, 172] width 768 height 32
select select "192"
click at [493, 156] on select "[Selecione...] Rede Econômico - Prata" at bounding box center [877, 172] width 768 height 32
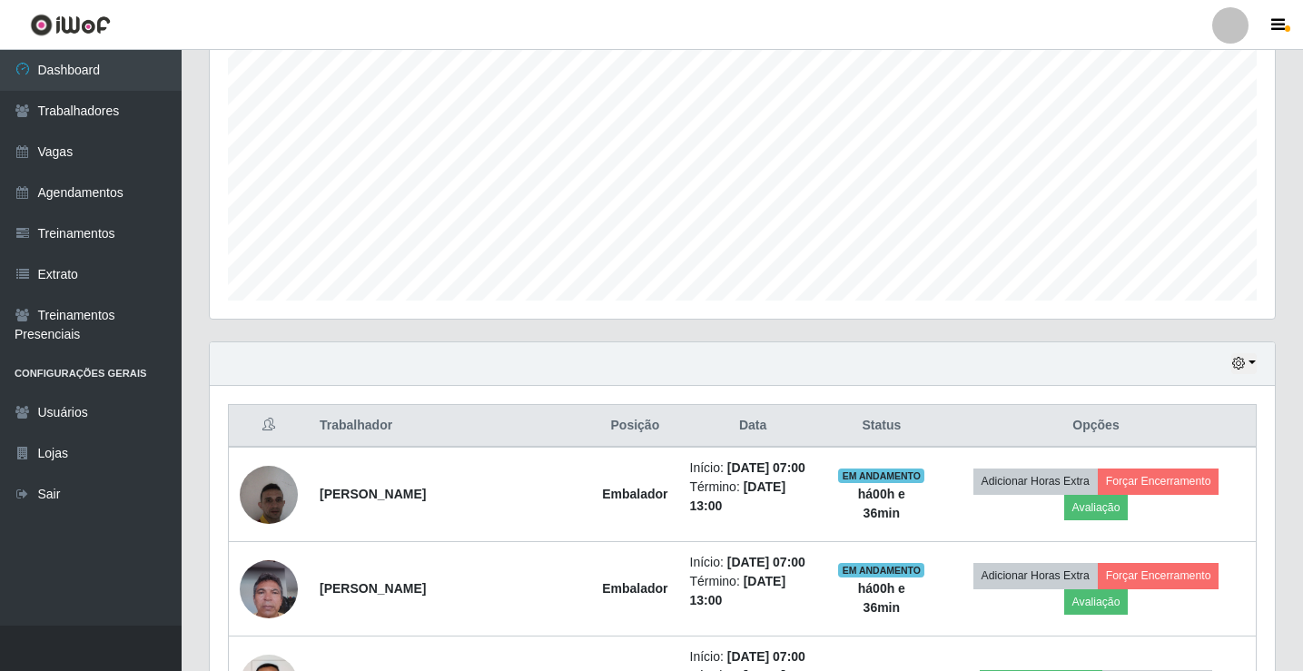
scroll to position [363, 0]
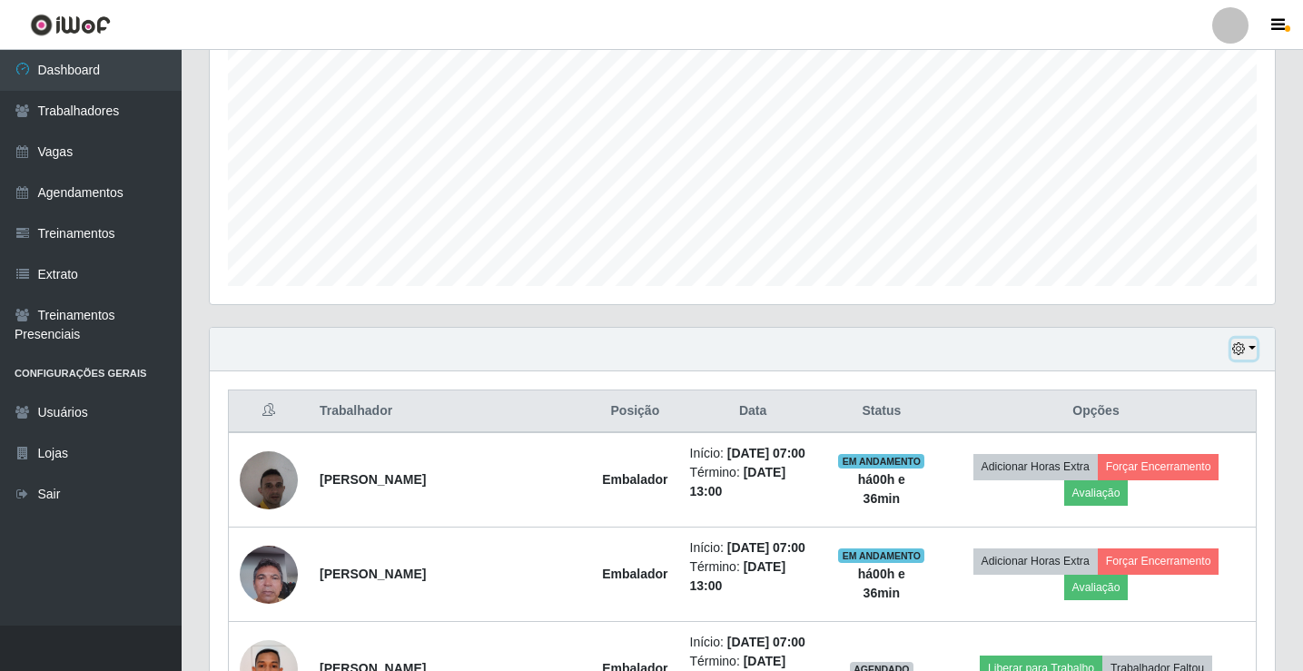
click at [1253, 346] on button "button" at bounding box center [1244, 349] width 25 height 21
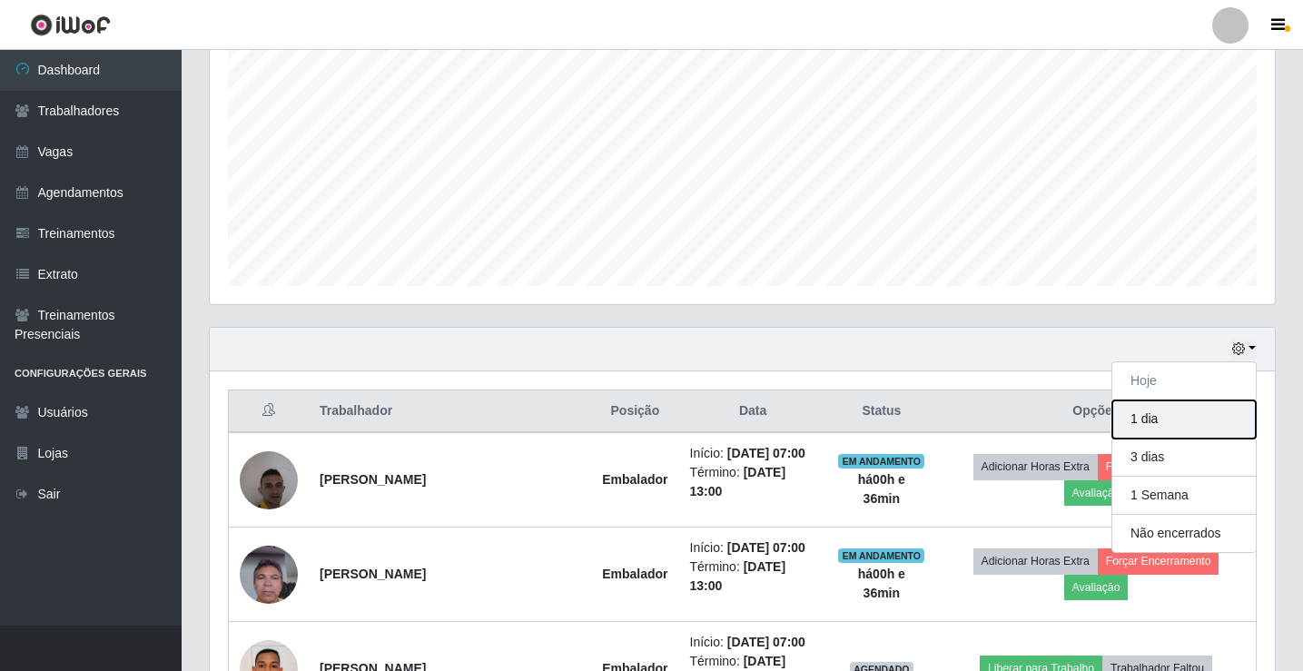
click at [1159, 418] on button "1 dia" at bounding box center [1185, 420] width 144 height 38
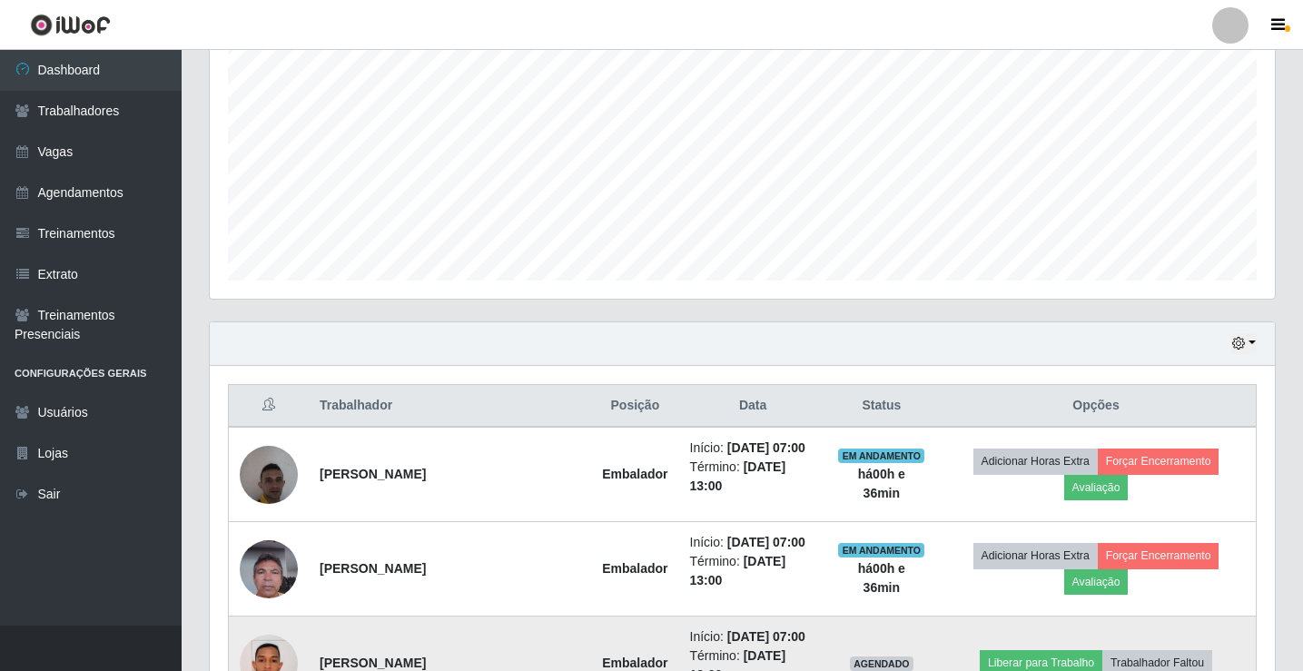
scroll to position [364, 0]
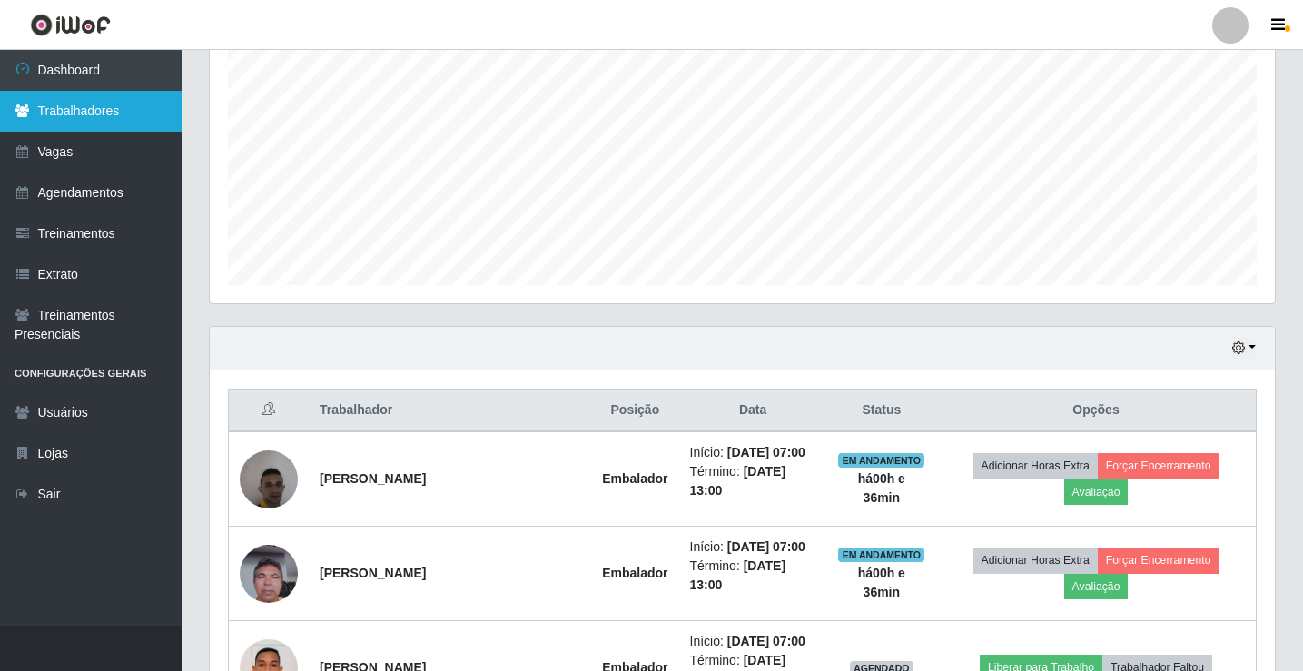
click at [87, 104] on link "Trabalhadores" at bounding box center [91, 111] width 182 height 41
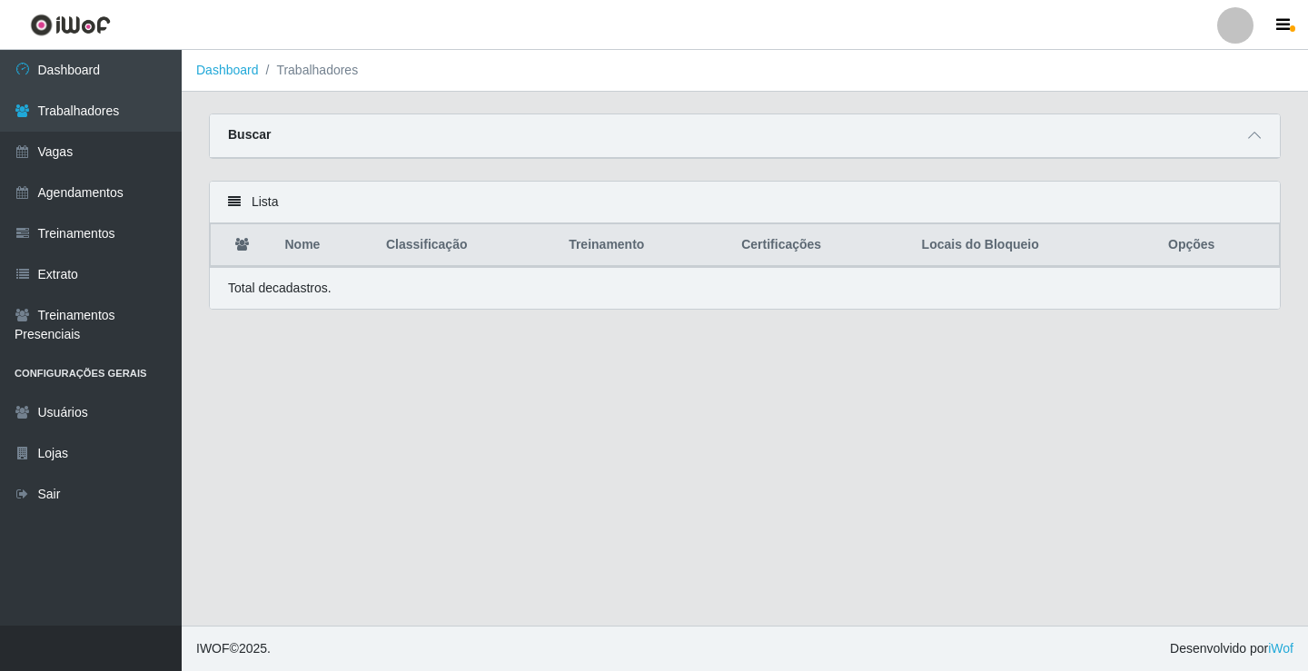
click at [228, 208] on icon at bounding box center [234, 201] width 13 height 13
click at [232, 202] on icon at bounding box center [234, 201] width 13 height 13
click at [234, 197] on icon at bounding box center [234, 201] width 13 height 13
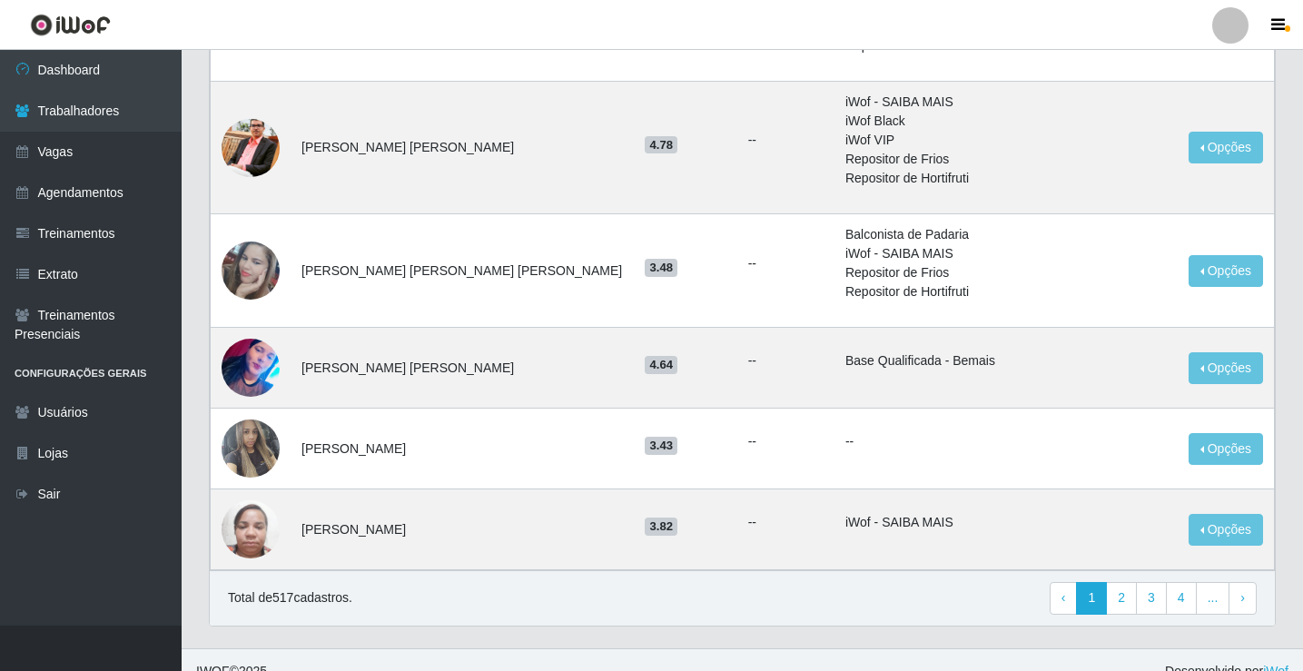
scroll to position [1254, 0]
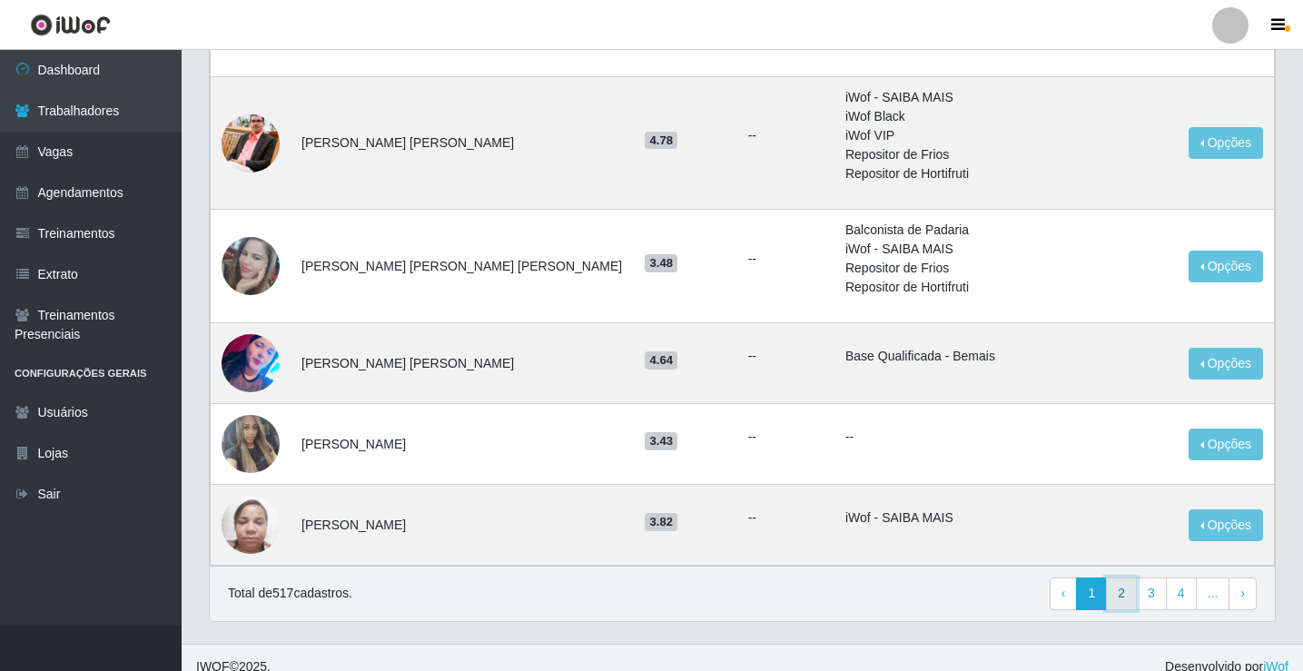
click at [1125, 578] on link "2" at bounding box center [1121, 594] width 31 height 33
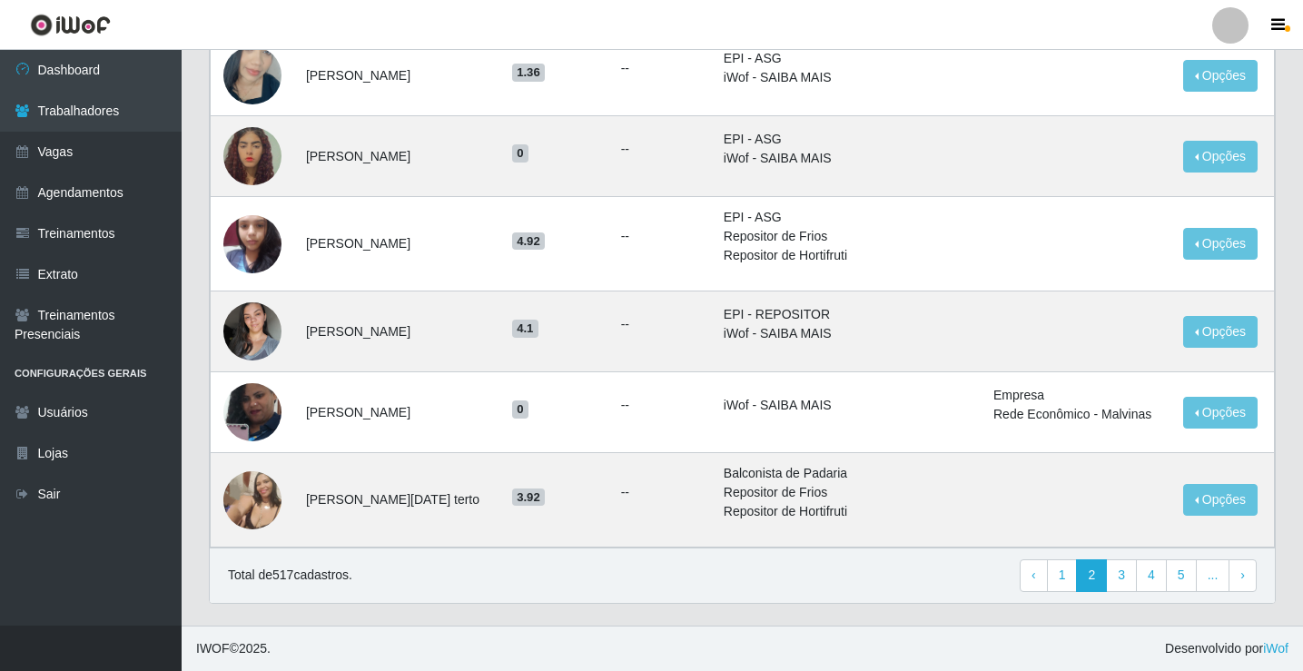
scroll to position [1154, 0]
click at [1128, 579] on link "3" at bounding box center [1121, 575] width 31 height 33
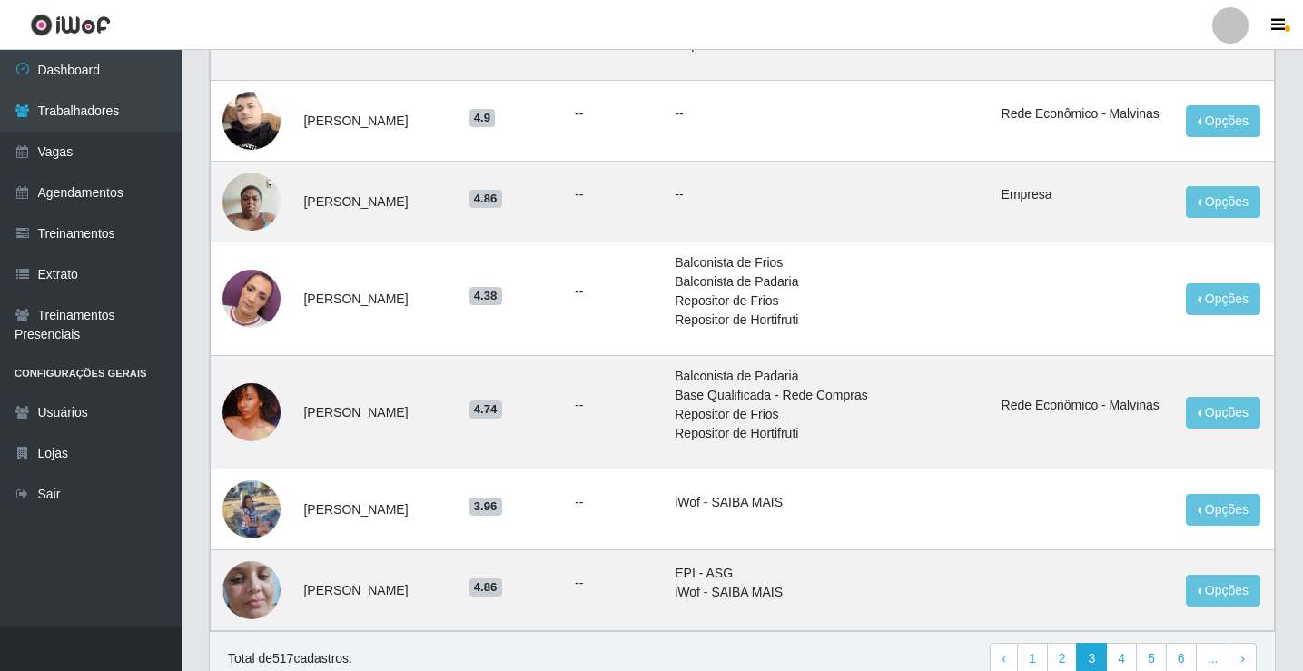
scroll to position [1249, 0]
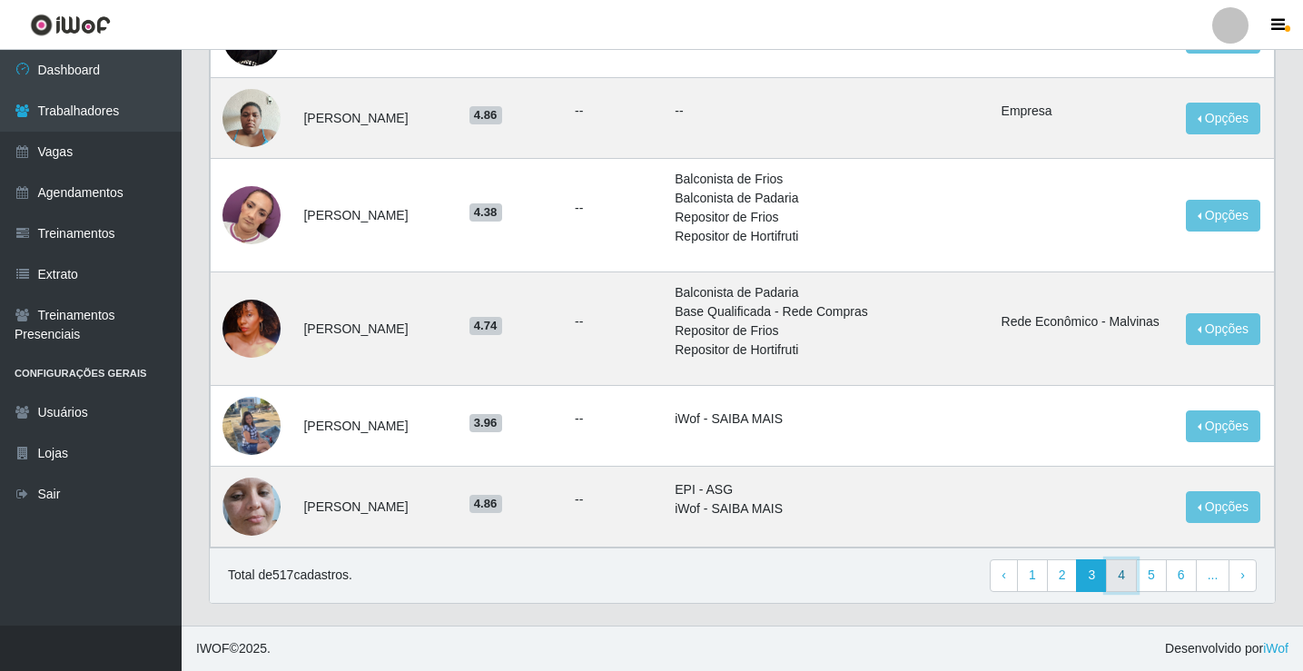
click at [1124, 582] on link "4" at bounding box center [1121, 575] width 31 height 33
